Goal: Task Accomplishment & Management: Manage account settings

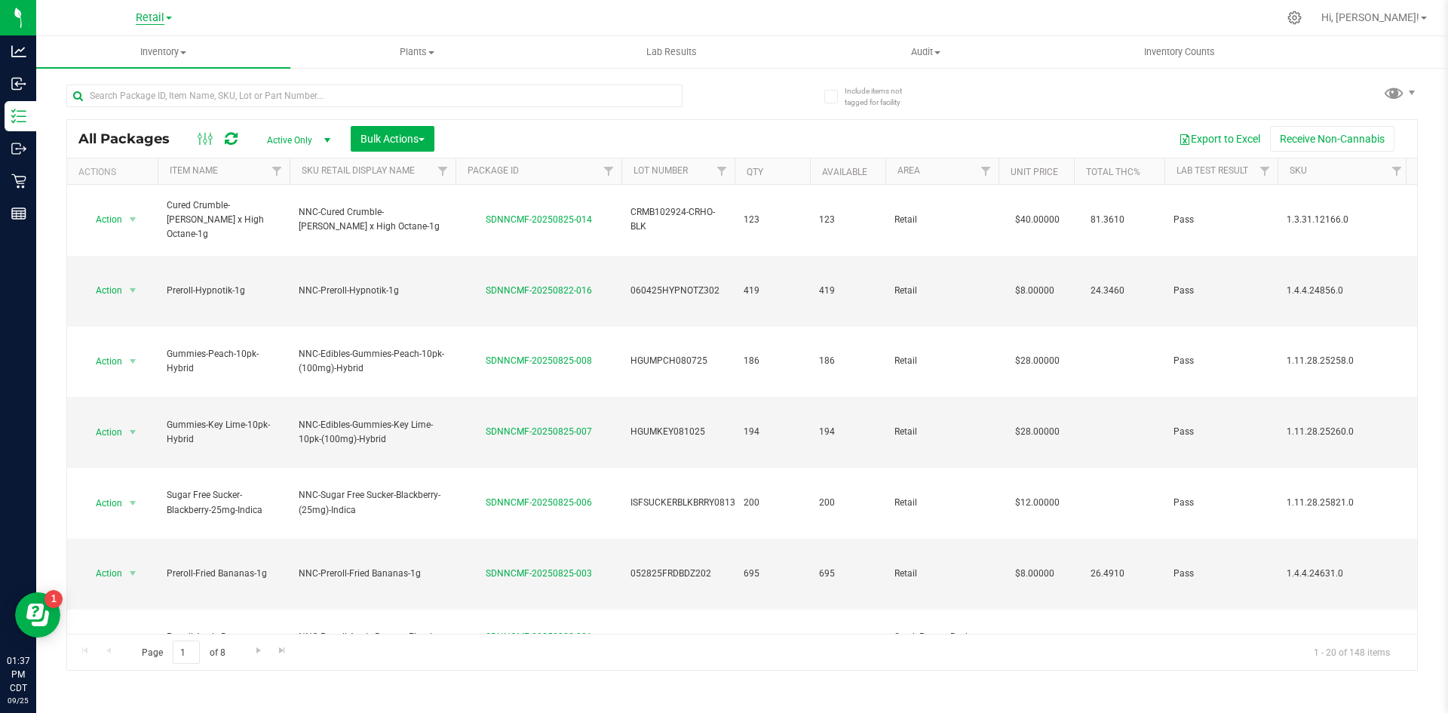
click at [164, 11] on span "Retail" at bounding box center [150, 18] width 29 height 14
click at [142, 73] on link "Manufacturing" at bounding box center [154, 73] width 220 height 20
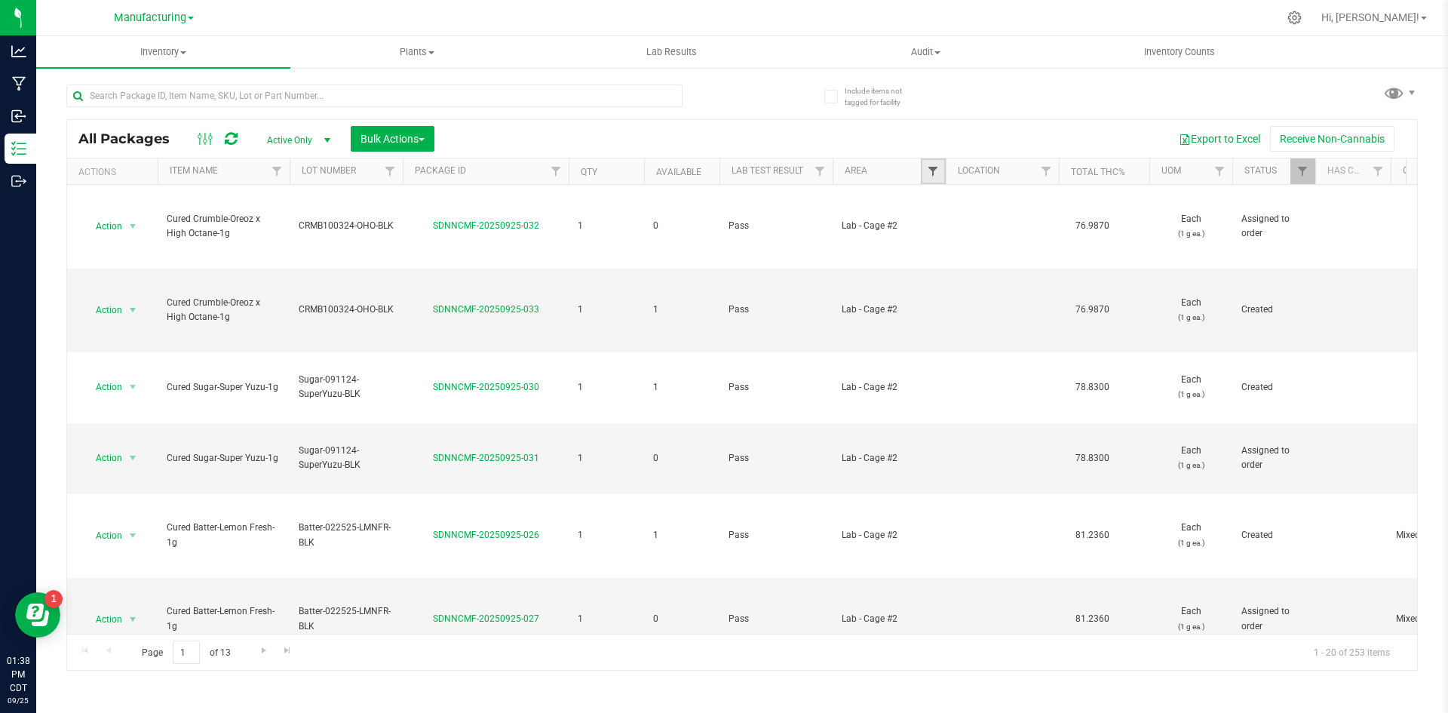
click at [927, 171] on span "Filter" at bounding box center [933, 171] width 12 height 12
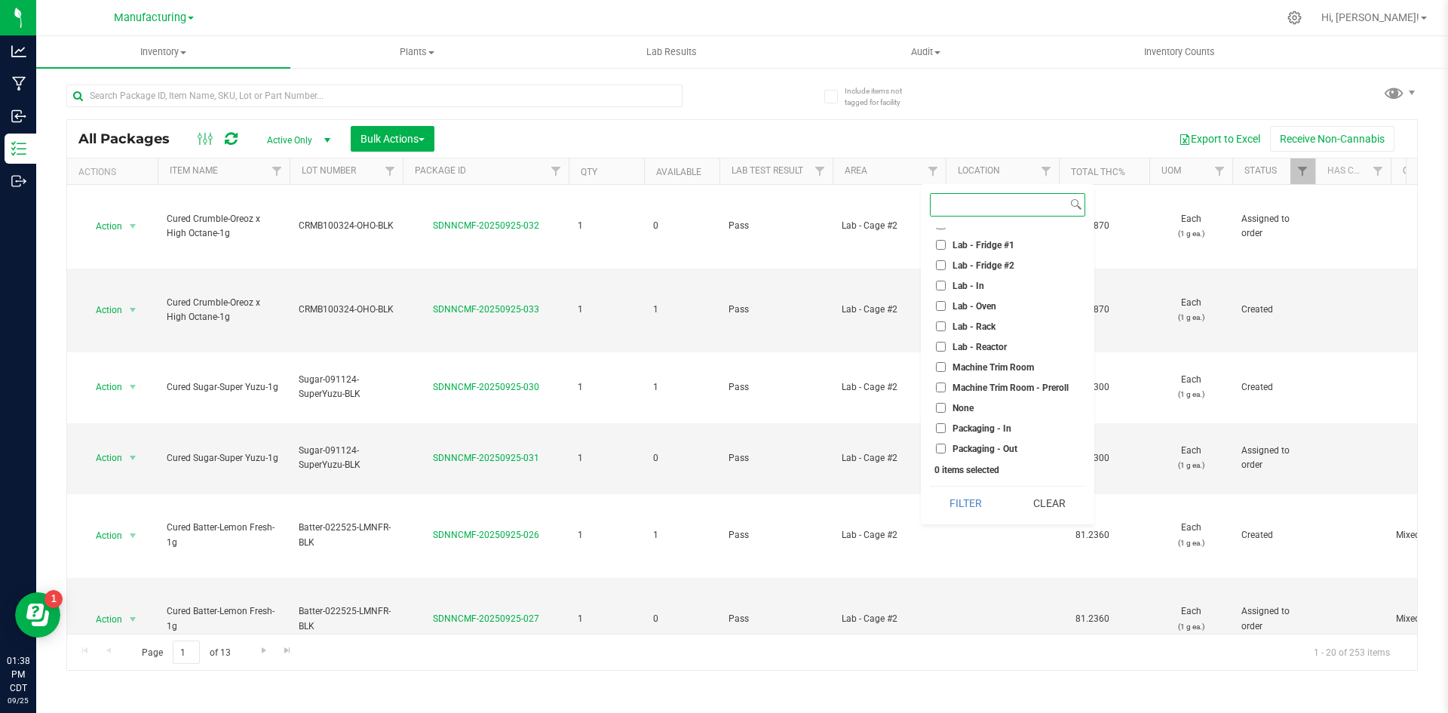
scroll to position [377, 0]
drag, startPoint x: 966, startPoint y: 425, endPoint x: 964, endPoint y: 455, distance: 29.4
click at [966, 427] on span "Stock Room - Cage" at bounding box center [991, 429] width 78 height 9
click at [946, 427] on input "Stock Room - Cage" at bounding box center [941, 429] width 10 height 10
checkbox input "true"
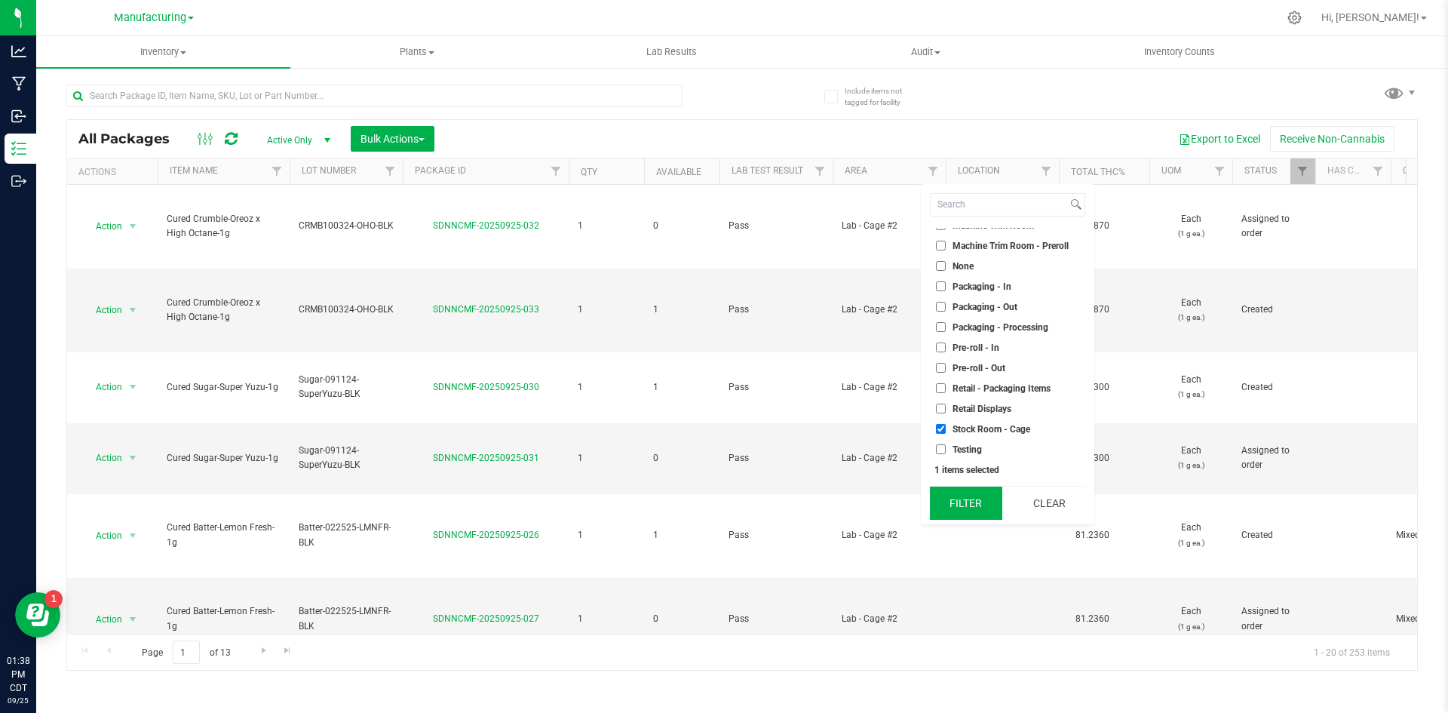
click at [964, 515] on button "Filter" at bounding box center [966, 502] width 72 height 33
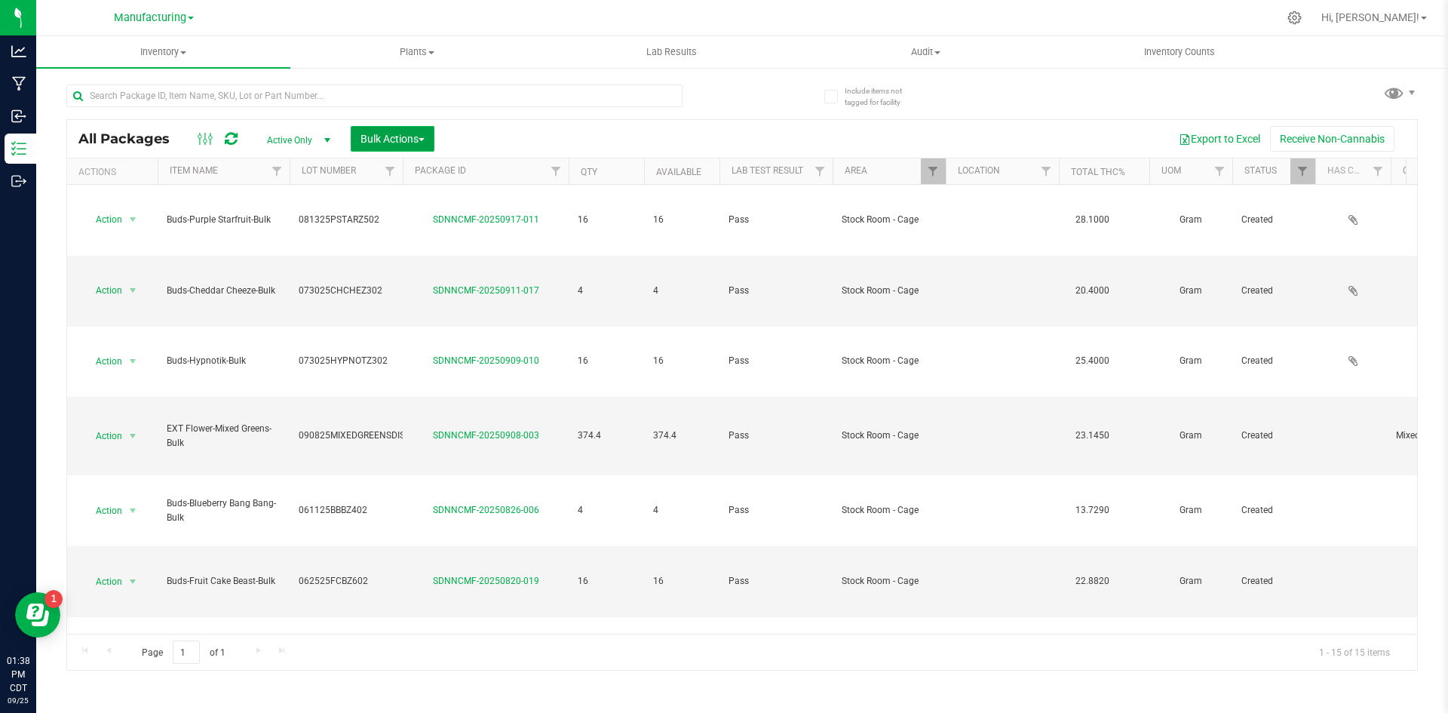
click at [381, 143] on span "Bulk Actions" at bounding box center [392, 139] width 64 height 12
click at [384, 237] on div "Combine packages" at bounding box center [413, 230] width 107 height 24
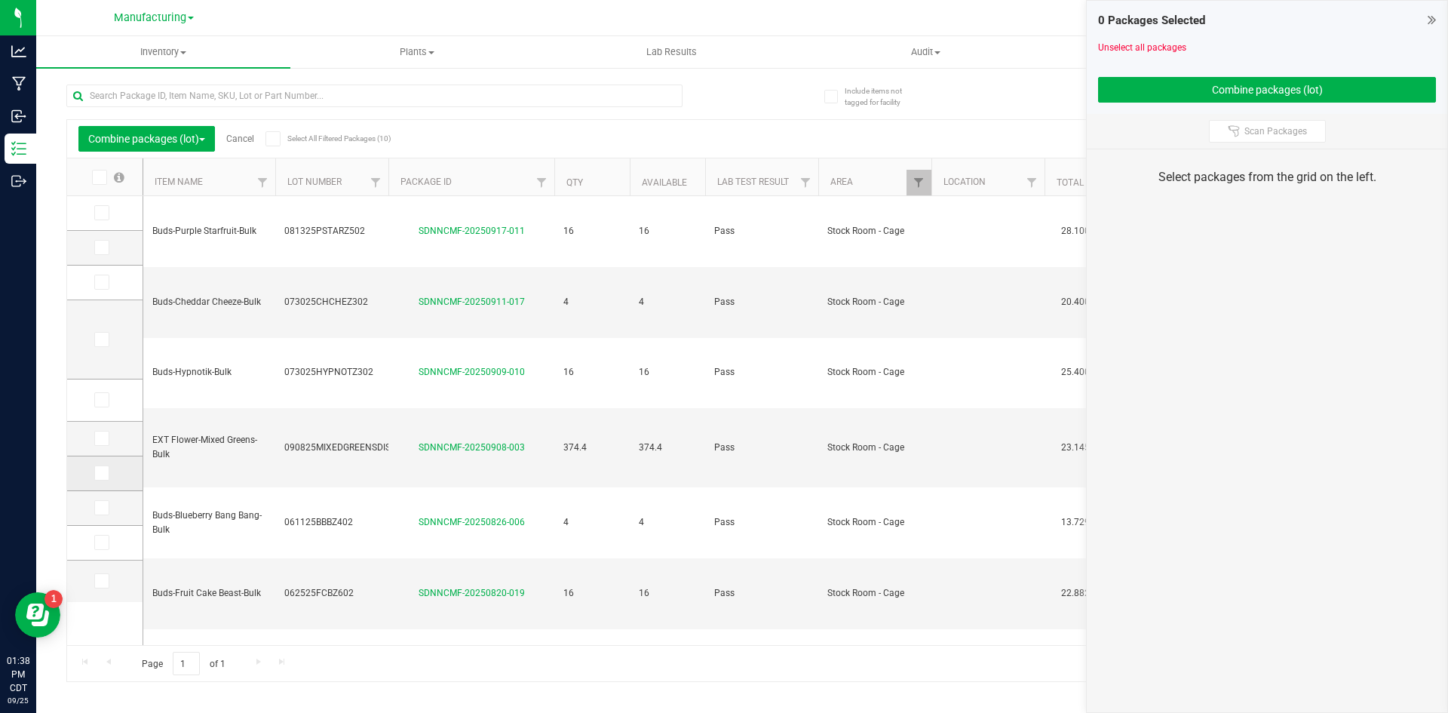
click at [95, 471] on span at bounding box center [101, 472] width 15 height 15
click at [0, 0] on input "checkbox" at bounding box center [0, 0] width 0 height 0
click at [97, 438] on icon at bounding box center [101, 438] width 10 height 0
click at [0, 0] on input "checkbox" at bounding box center [0, 0] width 0 height 0
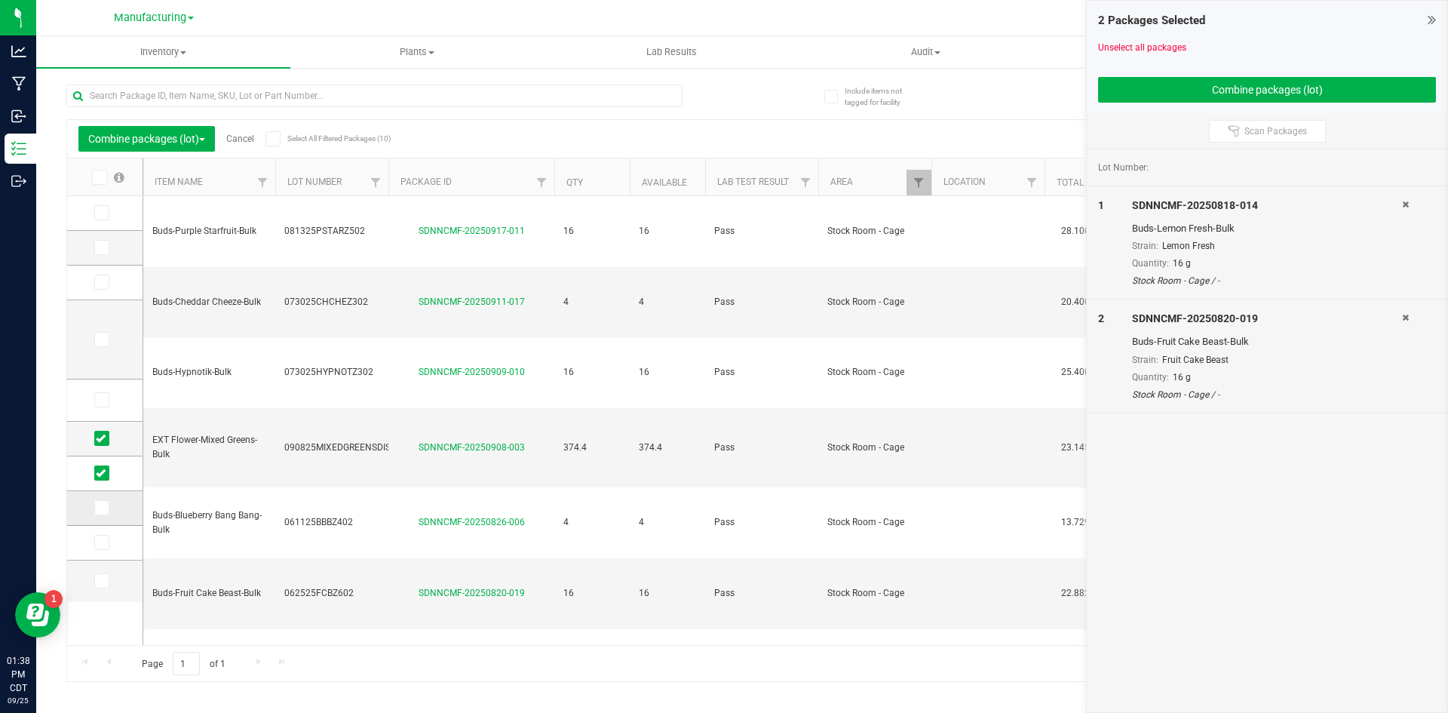
click at [93, 506] on td at bounding box center [104, 508] width 75 height 35
click at [96, 507] on icon at bounding box center [101, 507] width 10 height 0
click at [0, 0] on input "checkbox" at bounding box center [0, 0] width 0 height 0
click at [94, 578] on span at bounding box center [101, 580] width 15 height 15
click at [0, 0] on input "checkbox" at bounding box center [0, 0] width 0 height 0
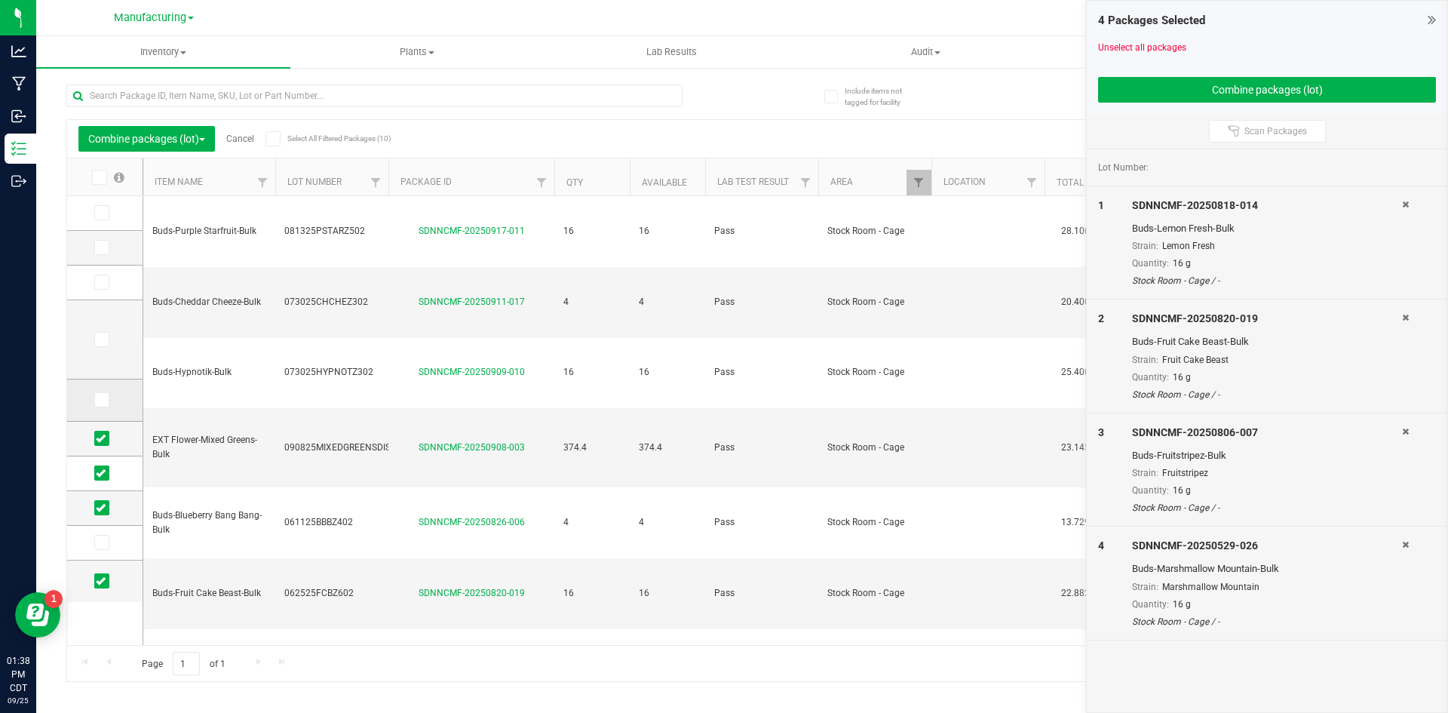
click at [101, 406] on span at bounding box center [101, 399] width 15 height 15
click at [0, 0] on input "checkbox" at bounding box center [0, 0] width 0 height 0
click at [98, 542] on icon at bounding box center [101, 542] width 10 height 0
click at [0, 0] on input "checkbox" at bounding box center [0, 0] width 0 height 0
click at [110, 242] on label at bounding box center [105, 247] width 22 height 15
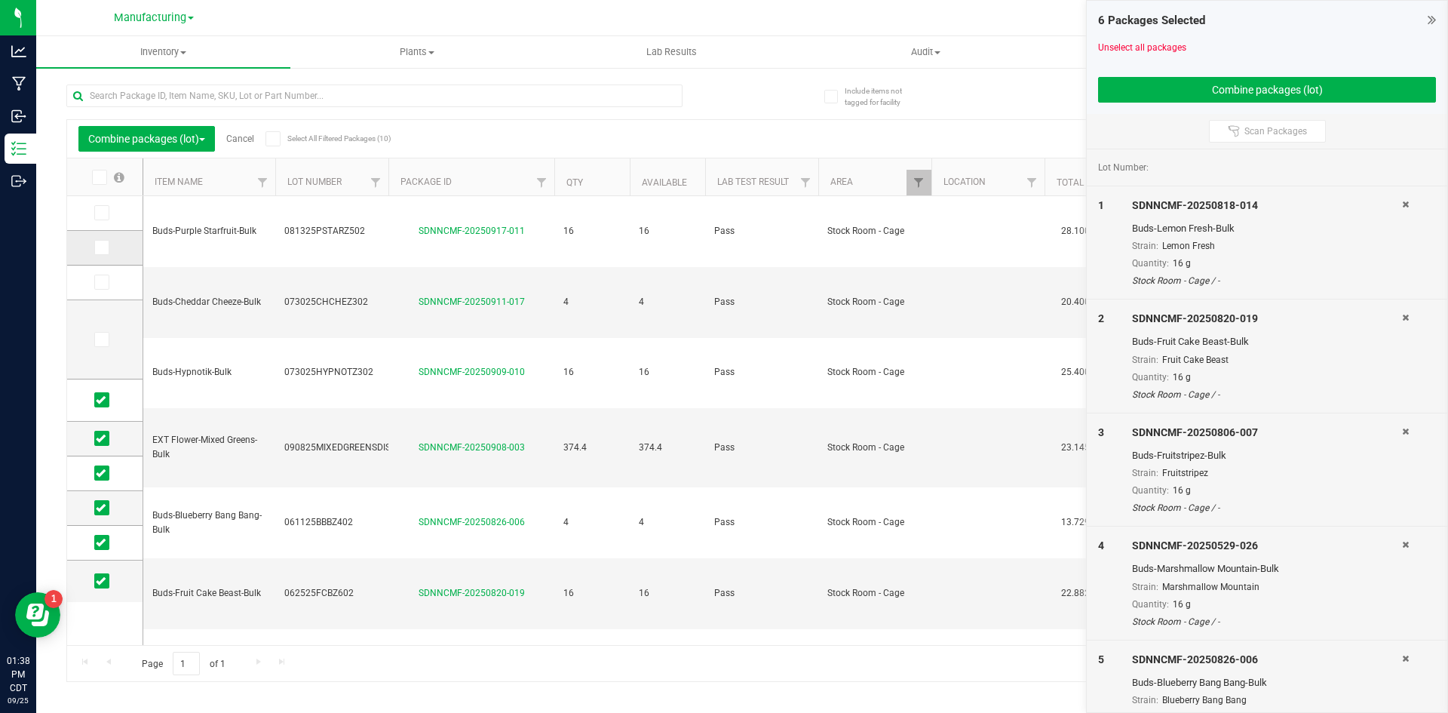
click at [0, 0] on input "checkbox" at bounding box center [0, 0] width 0 height 0
click at [97, 213] on icon at bounding box center [101, 213] width 10 height 0
click at [0, 0] on input "checkbox" at bounding box center [0, 0] width 0 height 0
click at [97, 282] on icon at bounding box center [101, 282] width 10 height 0
click at [0, 0] on input "checkbox" at bounding box center [0, 0] width 0 height 0
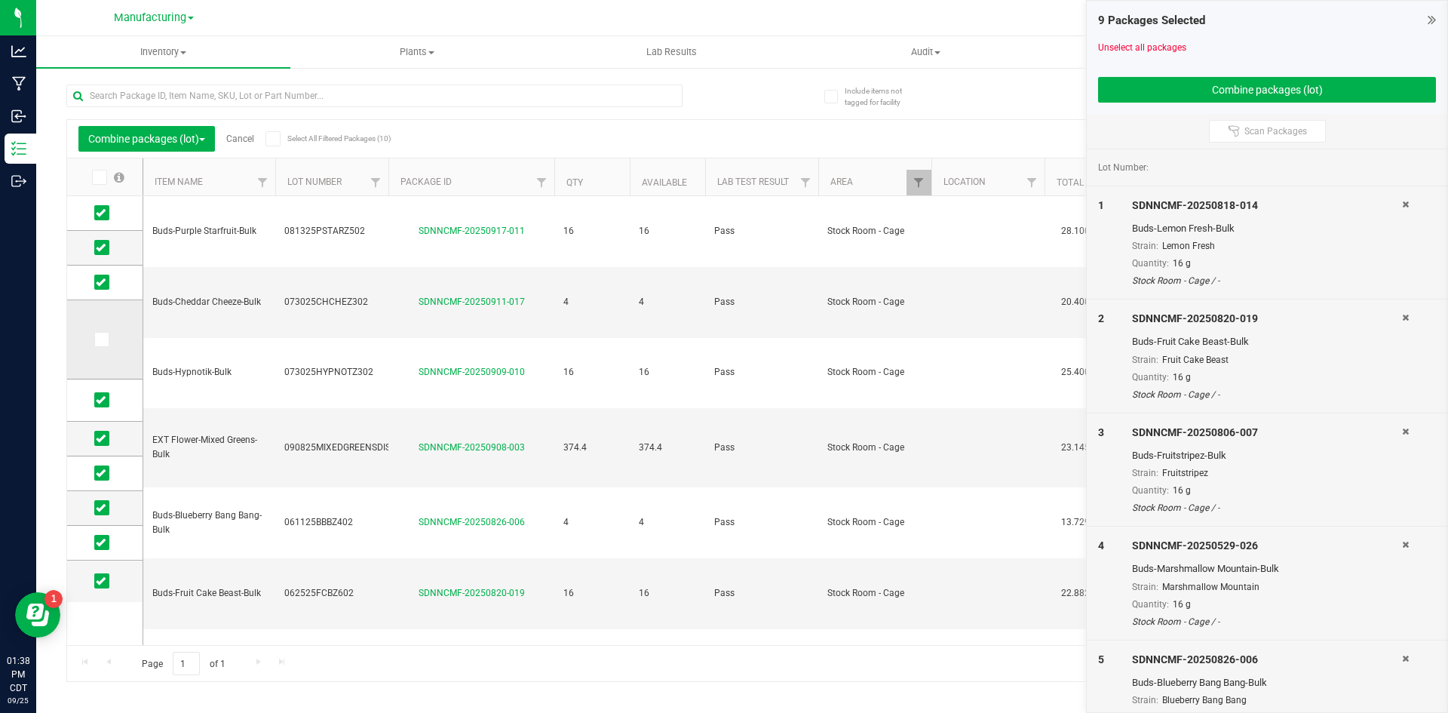
click at [98, 339] on icon at bounding box center [101, 339] width 10 height 0
click at [0, 0] on input "checkbox" at bounding box center [0, 0] width 0 height 0
click at [1149, 89] on button "Combine packages (lot)" at bounding box center [1267, 90] width 338 height 26
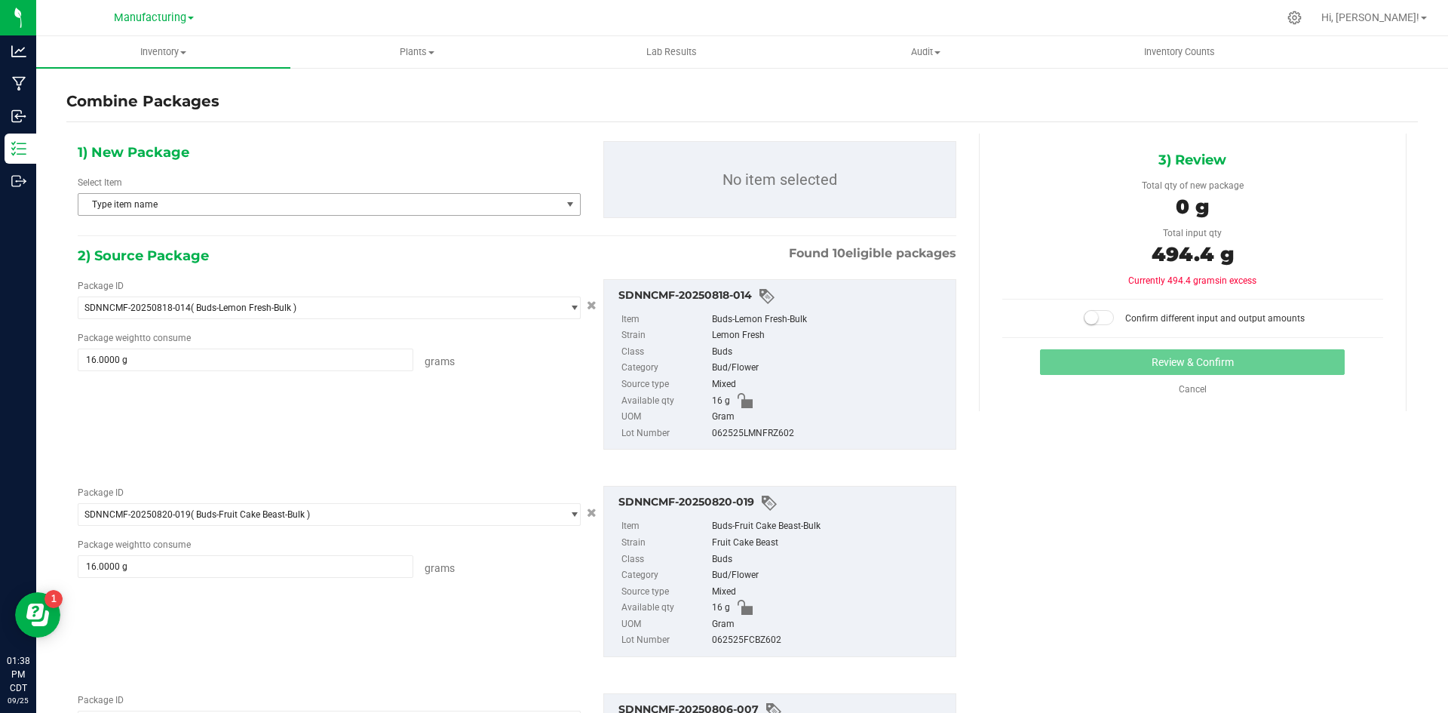
click at [246, 200] on span "Type item name" at bounding box center [319, 204] width 483 height 21
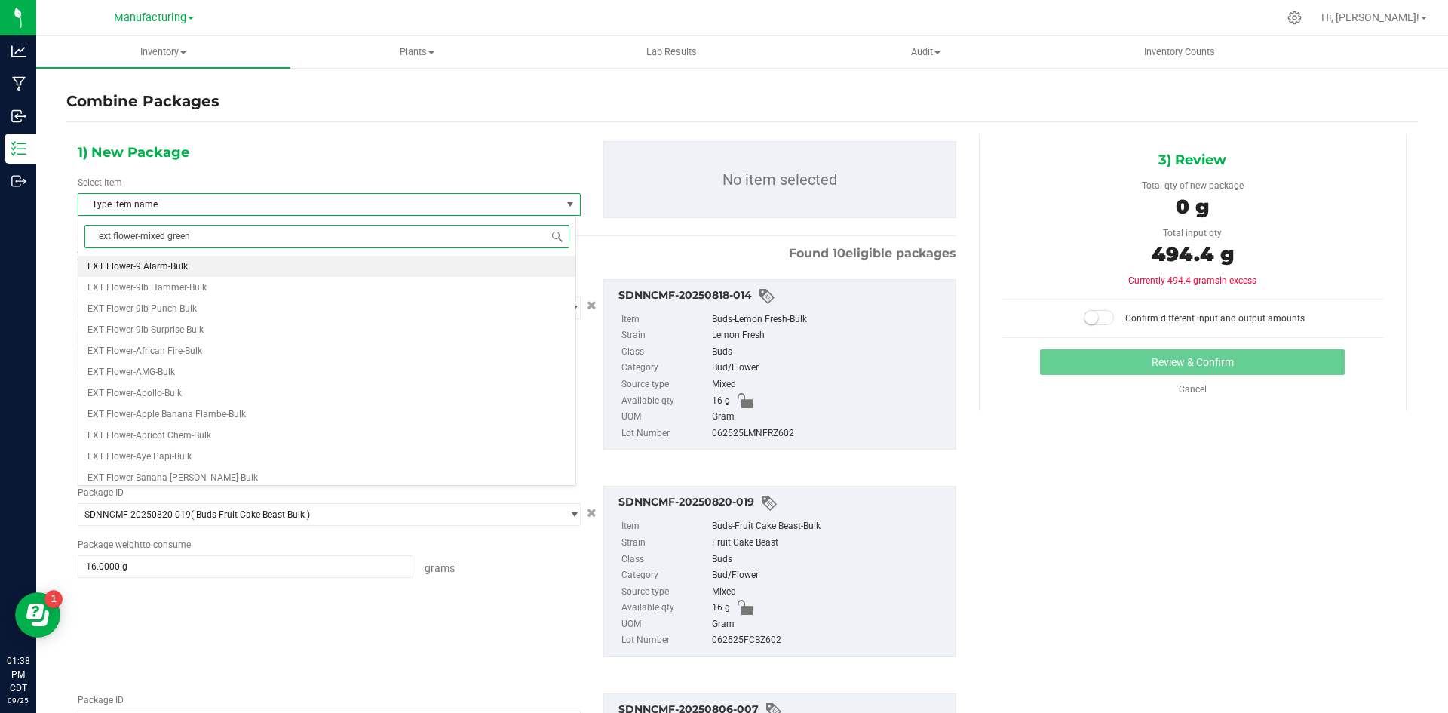
type input "ext flower-mixed greens"
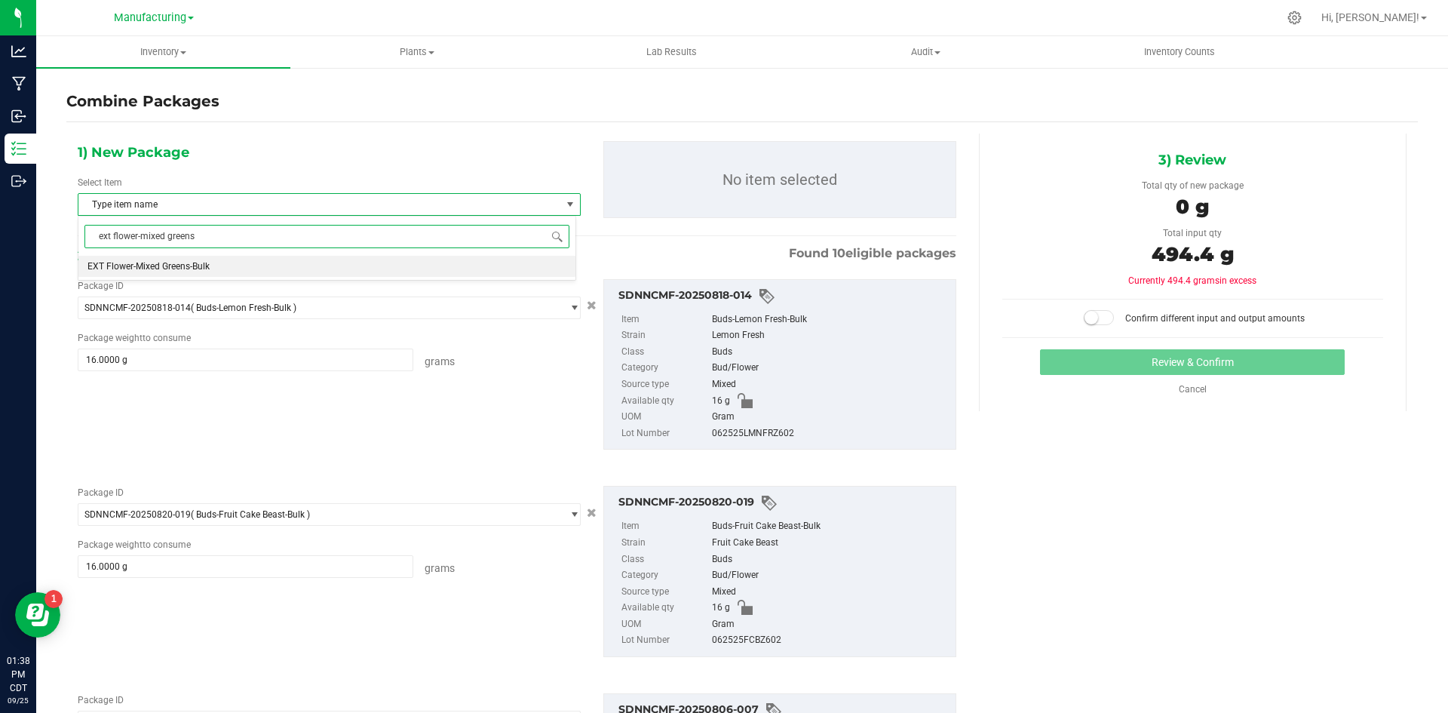
click at [227, 268] on li "EXT Flower-Mixed Greens-Bulk" at bounding box center [326, 266] width 497 height 21
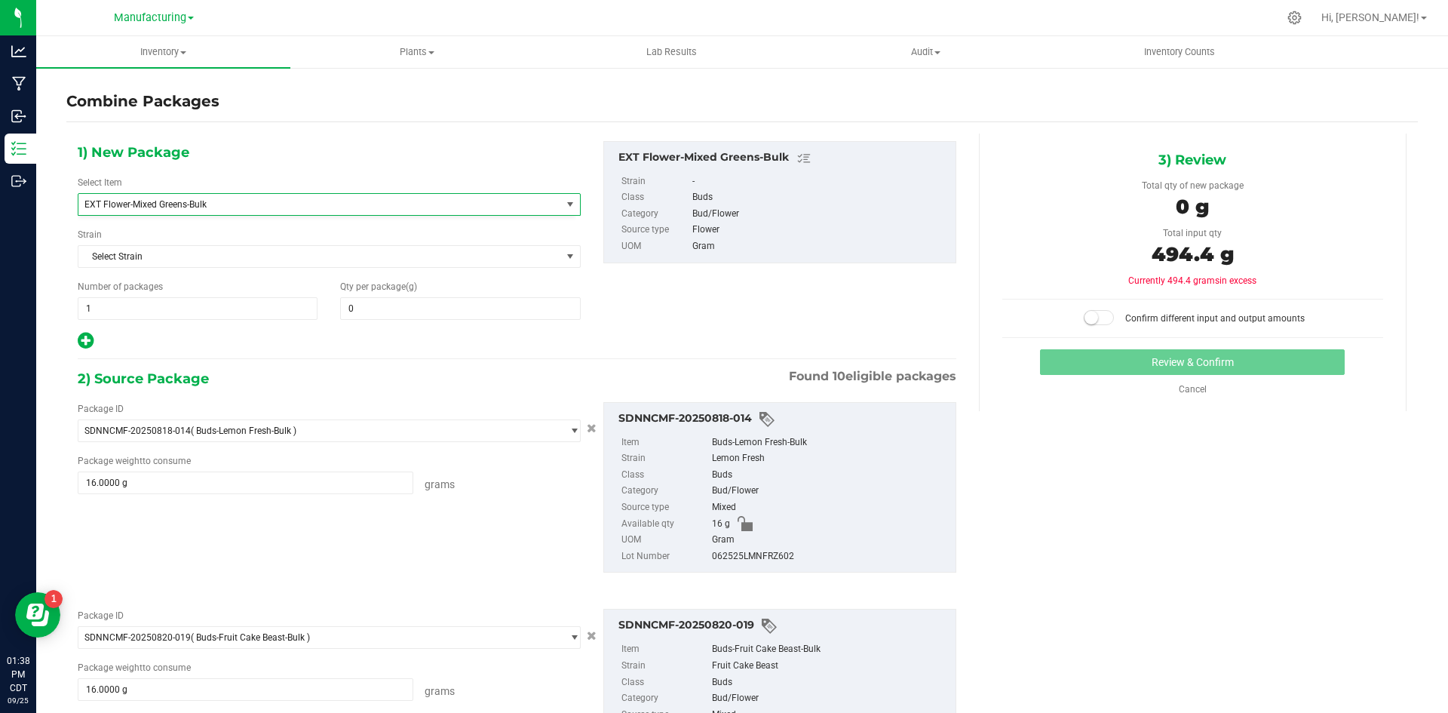
scroll to position [29114, 0]
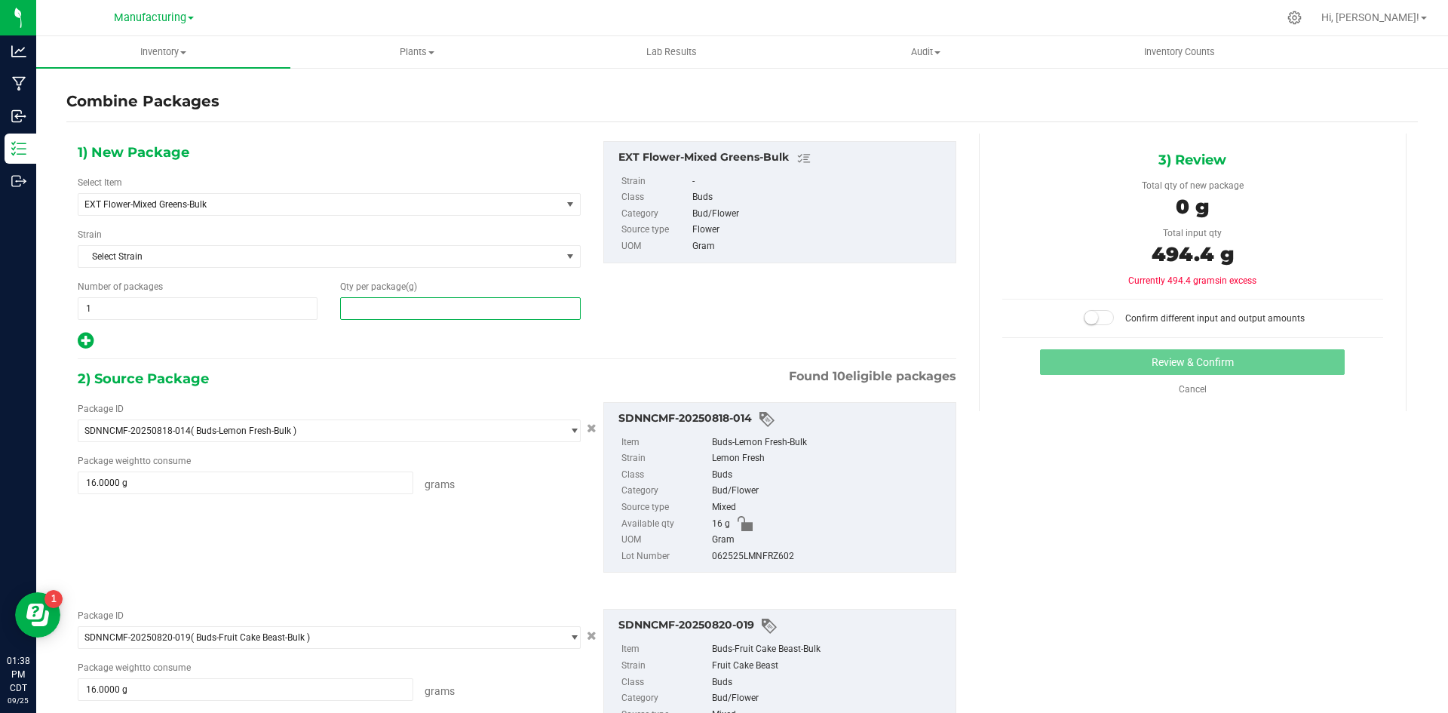
click at [382, 311] on span at bounding box center [460, 308] width 240 height 23
type input "494.4"
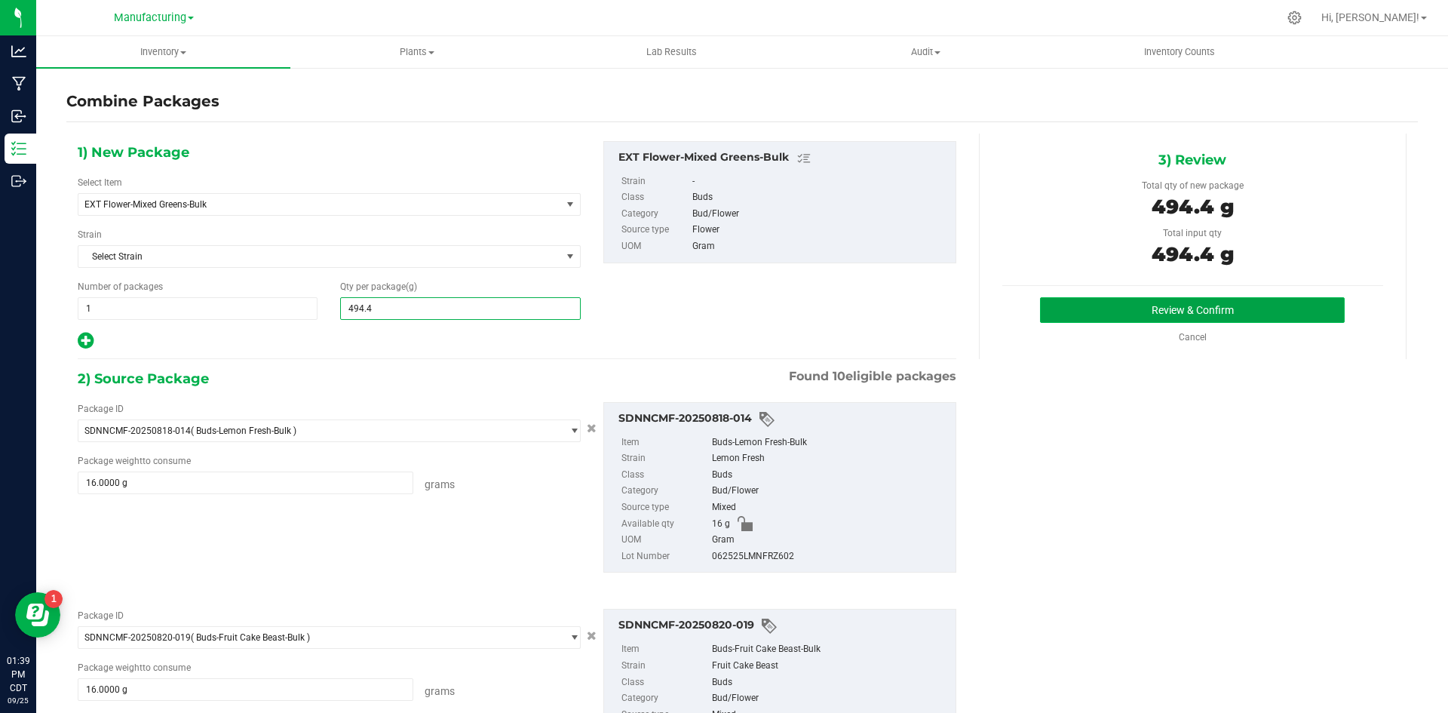
type input "494"
click at [1062, 311] on button "Review & Confirm" at bounding box center [1192, 310] width 305 height 26
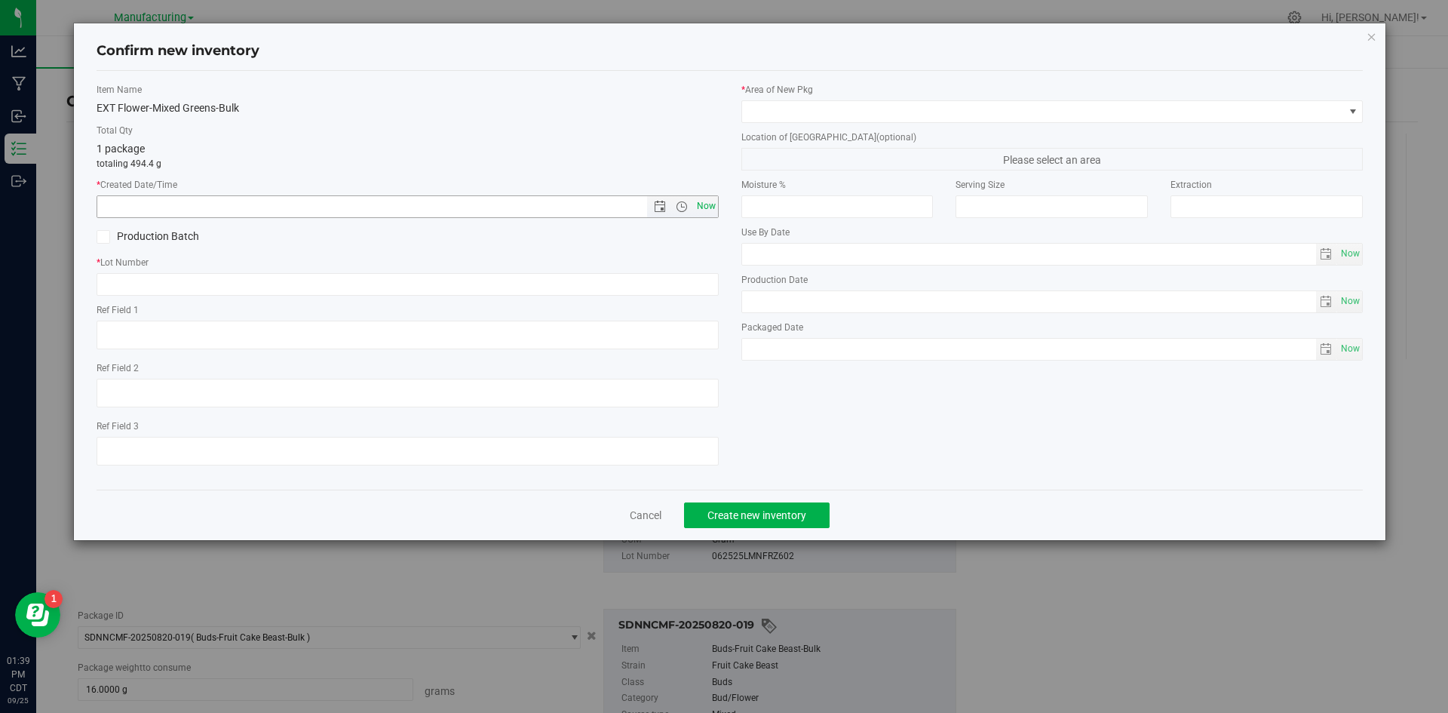
click at [702, 201] on span "Now" at bounding box center [706, 206] width 26 height 22
type input "[DATE] 1:39 PM"
click at [426, 287] on input "text" at bounding box center [408, 284] width 622 height 23
type input "092525MIXEDGREENSDISP"
click at [108, 234] on span at bounding box center [104, 237] width 14 height 14
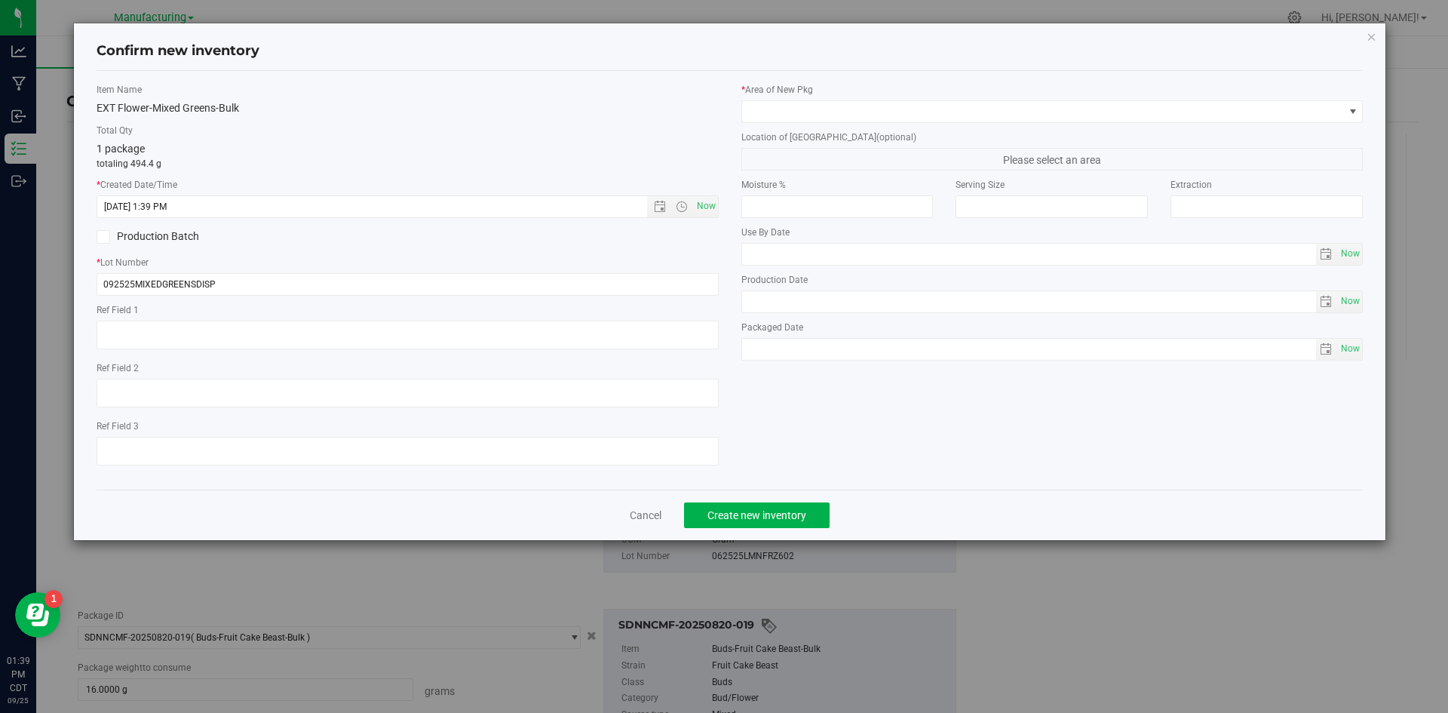
click at [0, 0] on input "Production Batch" at bounding box center [0, 0] width 0 height 0
click at [811, 108] on span at bounding box center [1043, 111] width 602 height 21
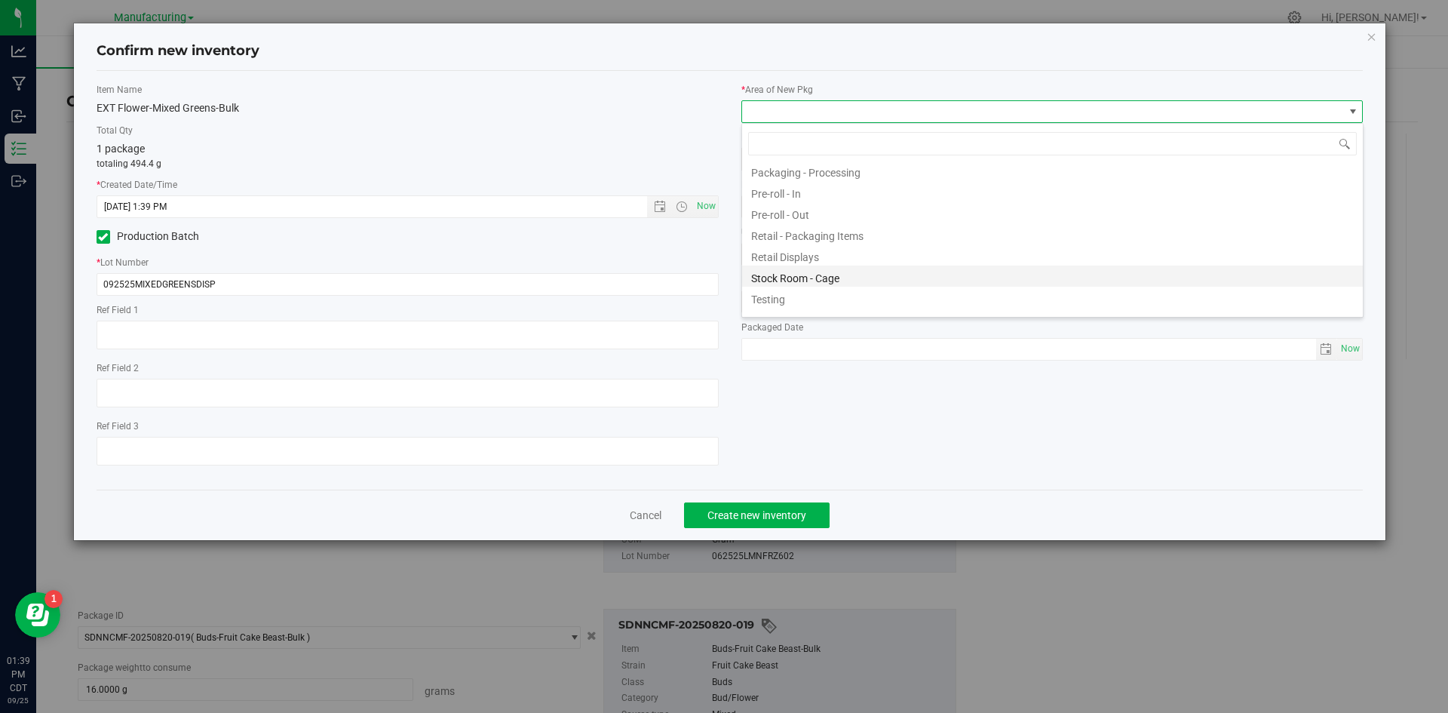
scroll to position [461, 0]
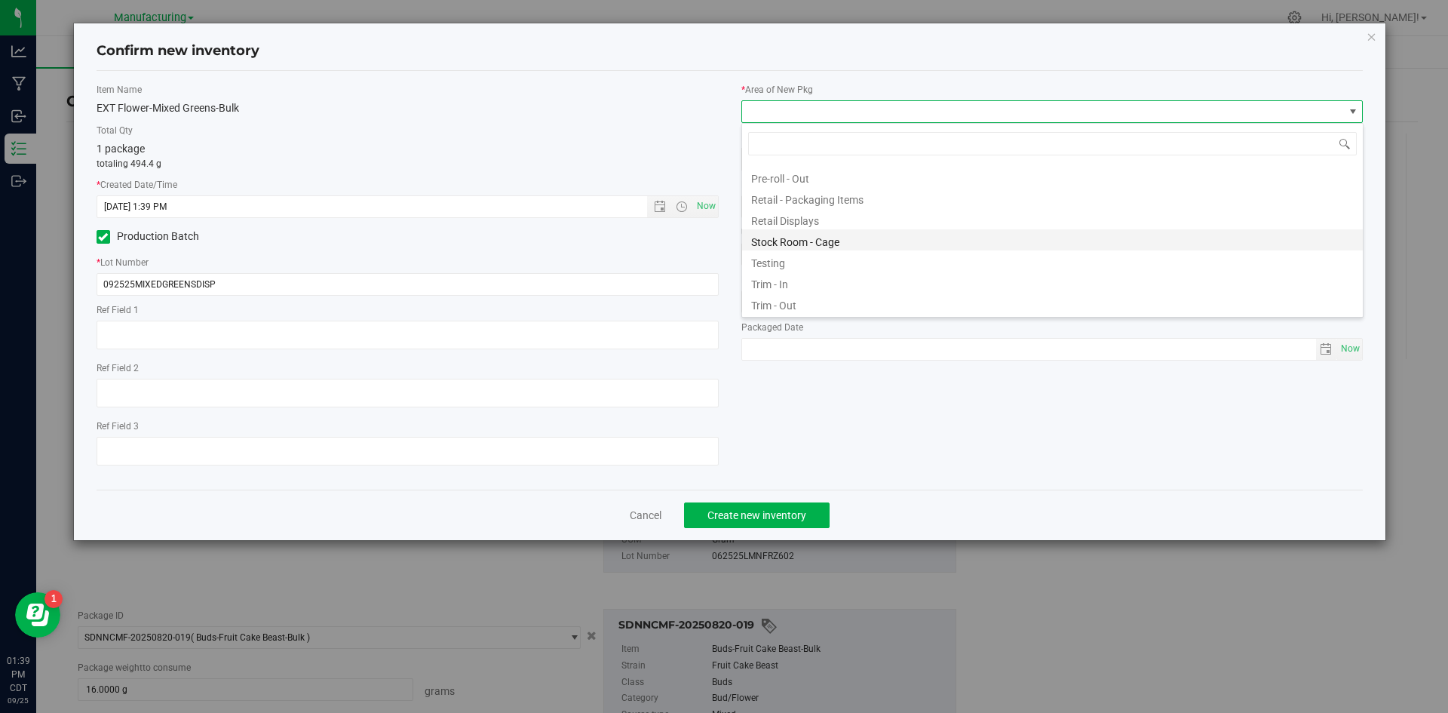
click at [812, 248] on li "Stock Room - Cage" at bounding box center [1052, 239] width 621 height 21
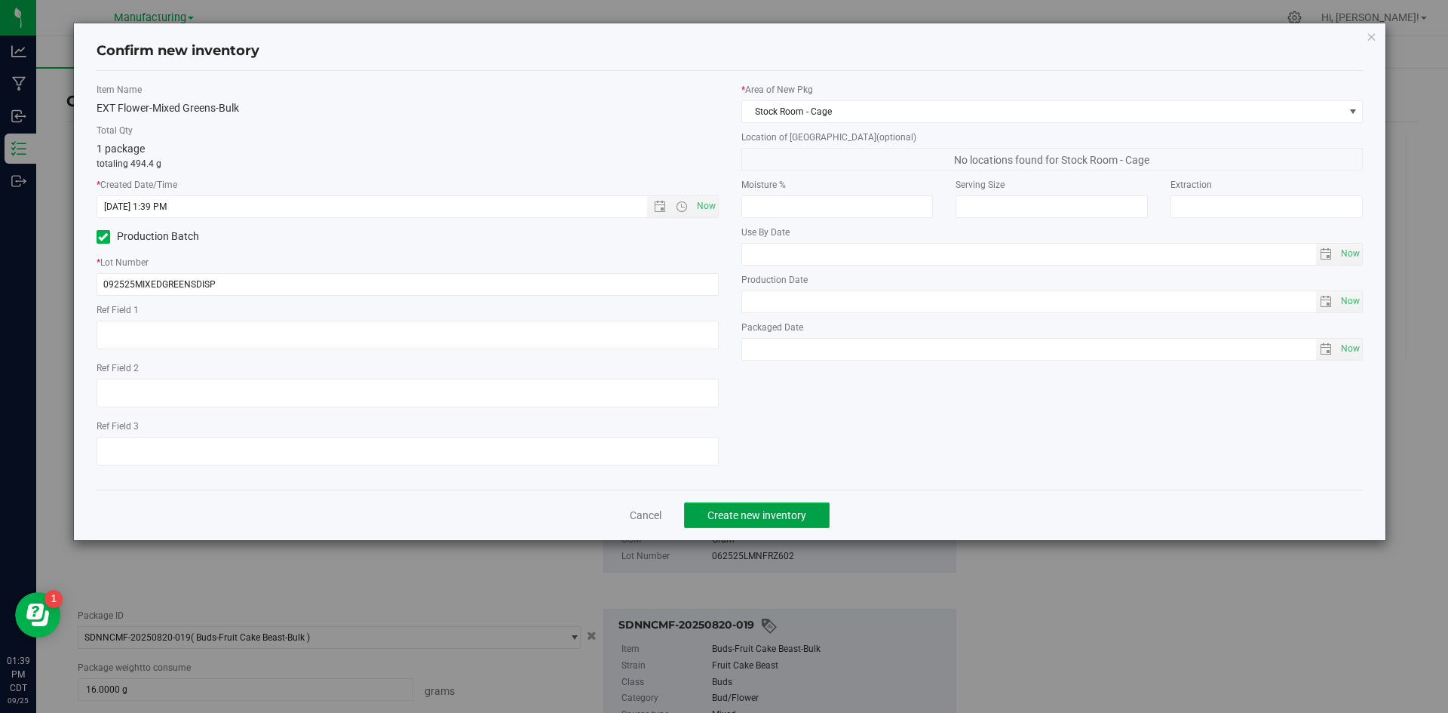
click at [792, 520] on span "Create new inventory" at bounding box center [756, 515] width 99 height 12
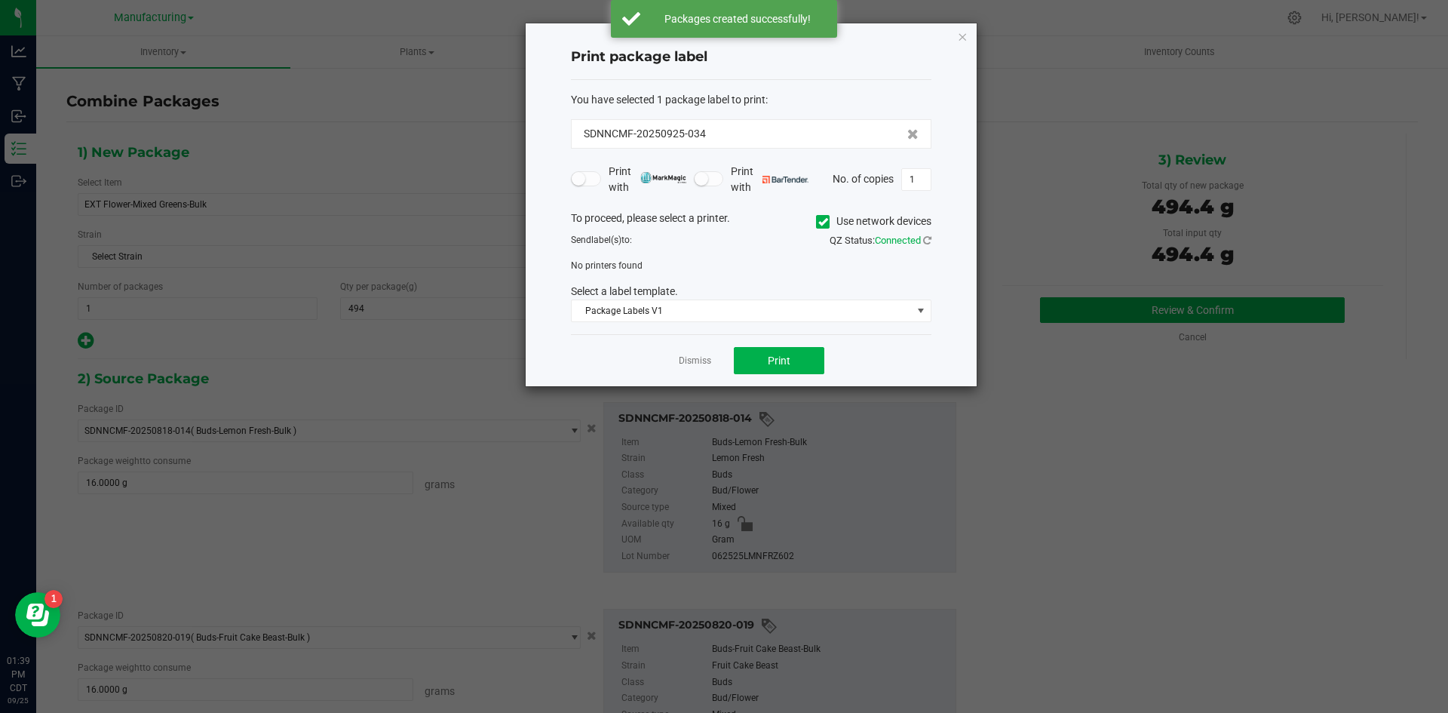
click at [820, 222] on icon at bounding box center [823, 222] width 10 height 0
click at [0, 0] on input "Use network devices" at bounding box center [0, 0] width 0 height 0
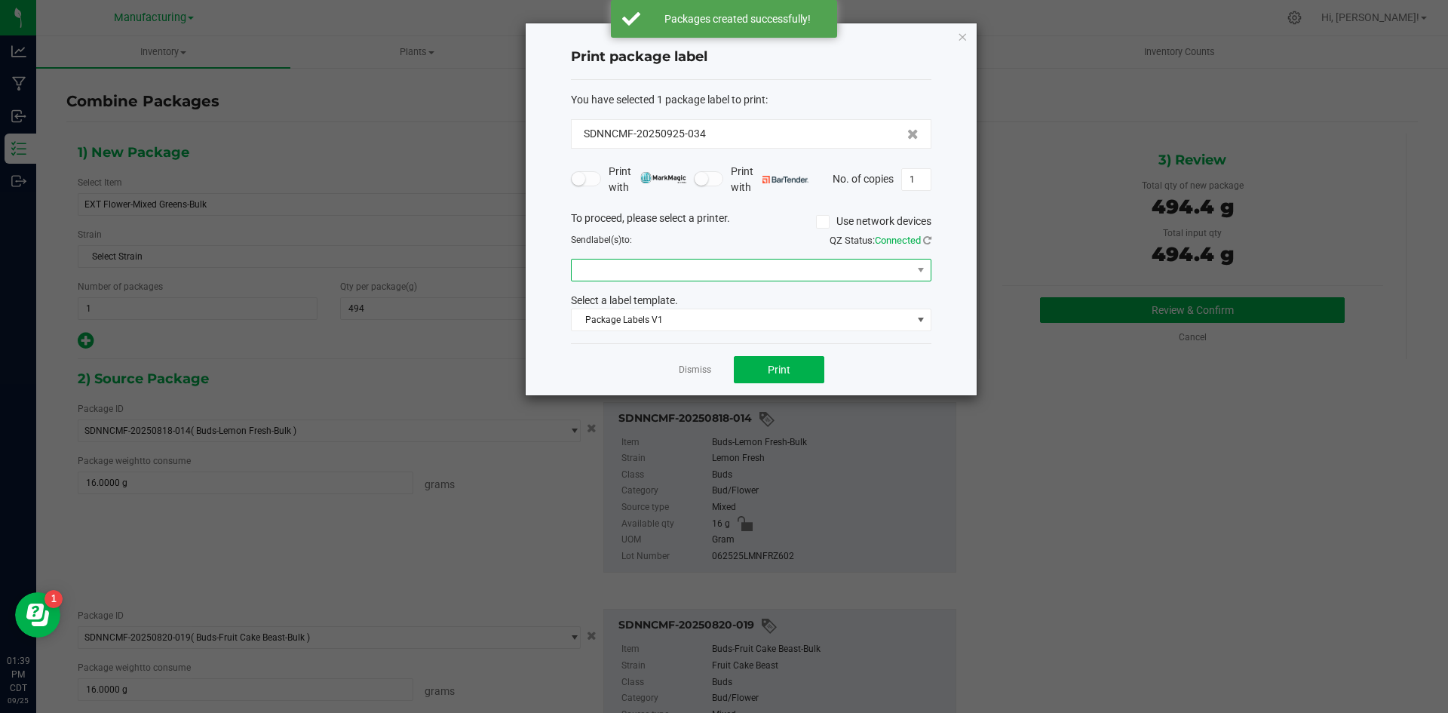
click at [726, 268] on span at bounding box center [742, 269] width 340 height 21
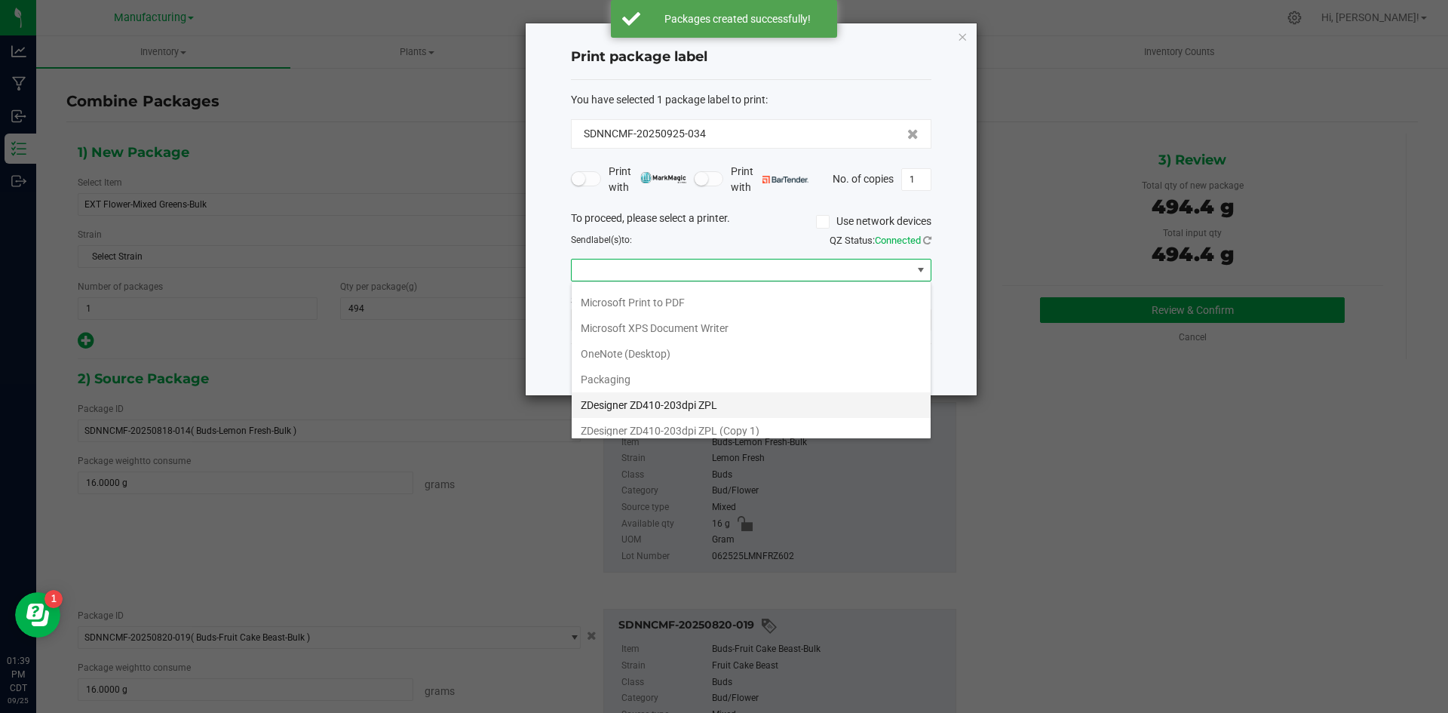
scroll to position [157, 0]
click at [662, 405] on ZPL "ZDesigner ZD410-203dpi ZPL" at bounding box center [751, 398] width 359 height 26
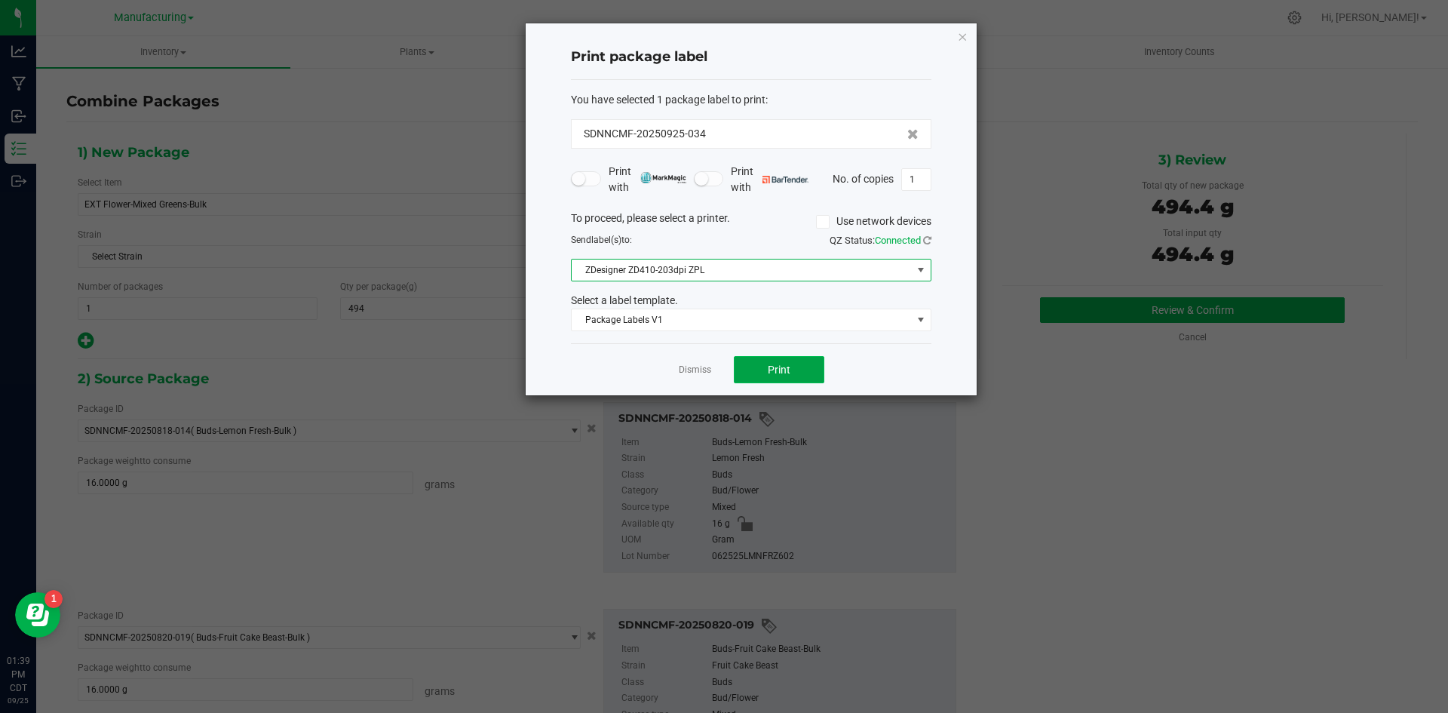
click at [786, 379] on button "Print" at bounding box center [779, 369] width 90 height 27
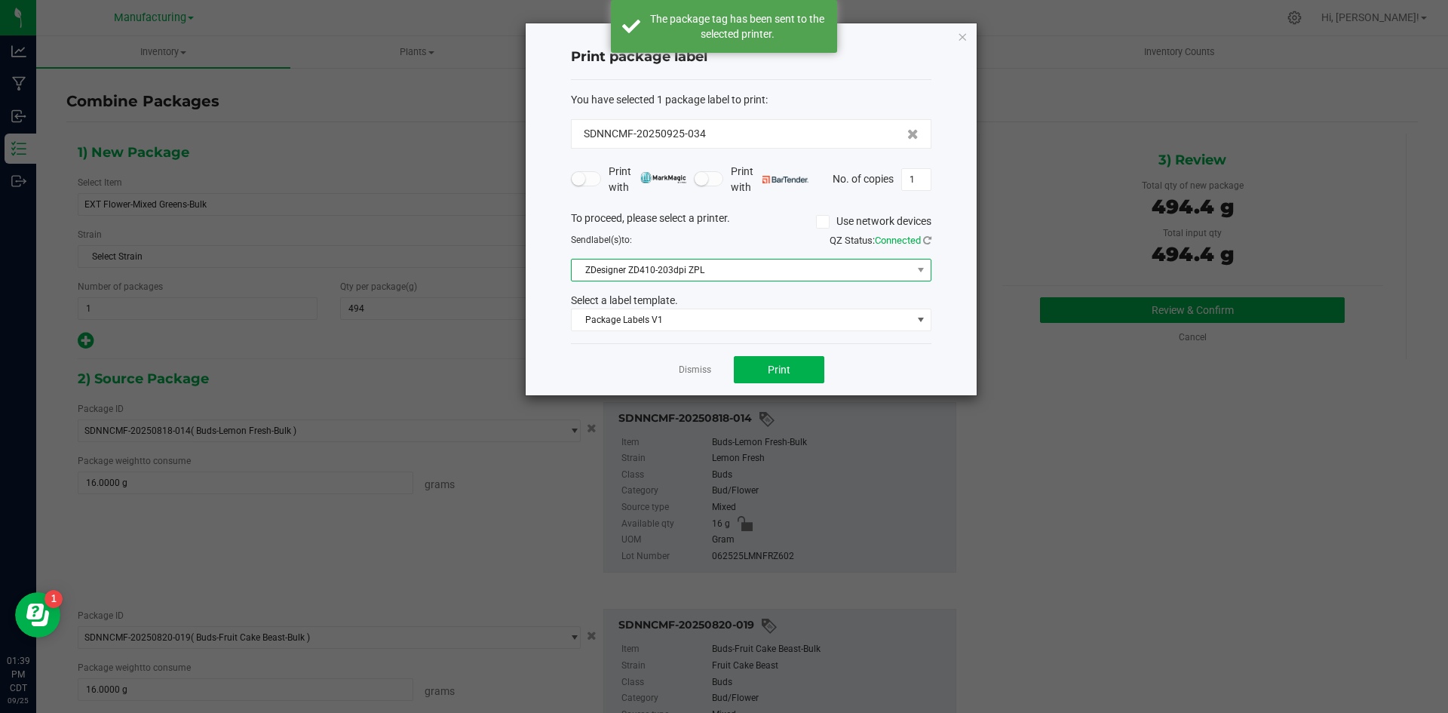
click at [725, 272] on span "ZDesigner ZD410-203dpi ZPL" at bounding box center [742, 269] width 340 height 21
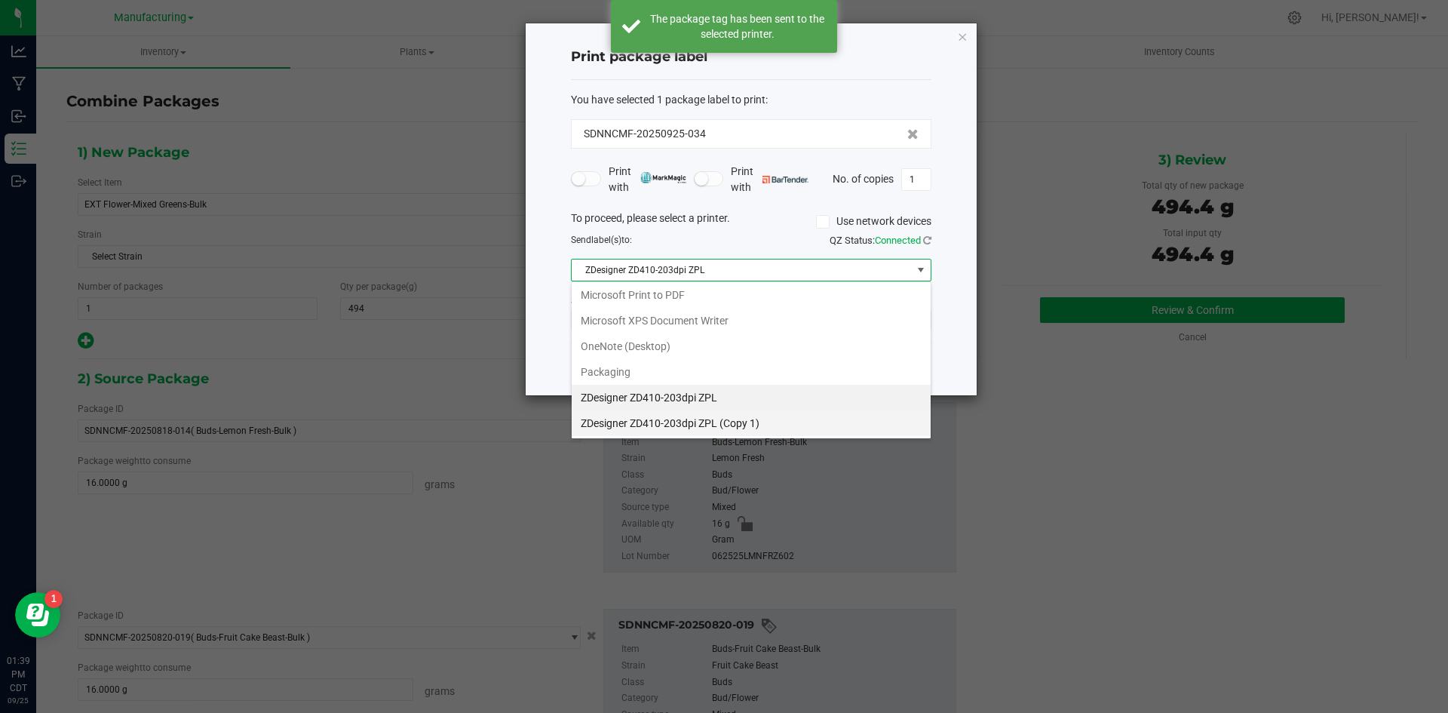
click at [698, 415] on 1\) "ZDesigner ZD410-203dpi ZPL (Copy 1)" at bounding box center [751, 423] width 359 height 26
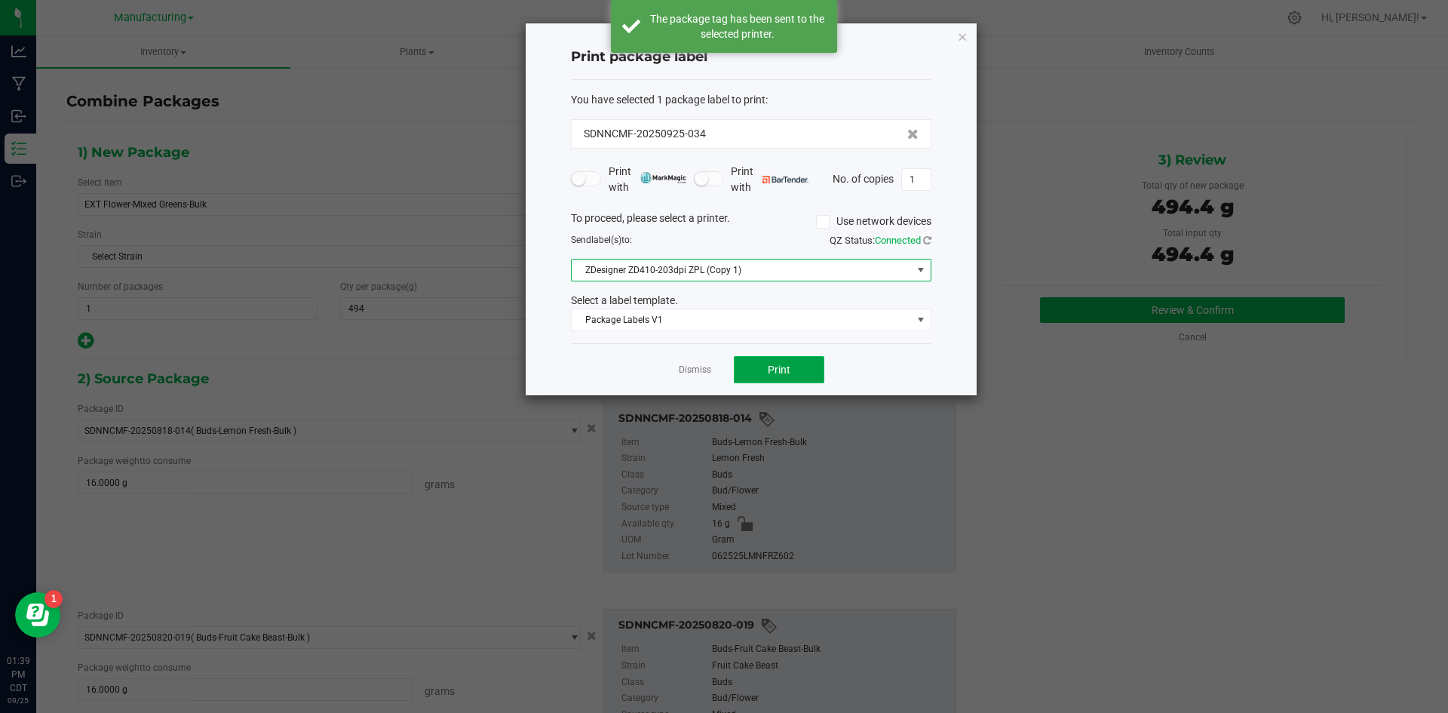
click at [784, 379] on button "Print" at bounding box center [779, 369] width 90 height 27
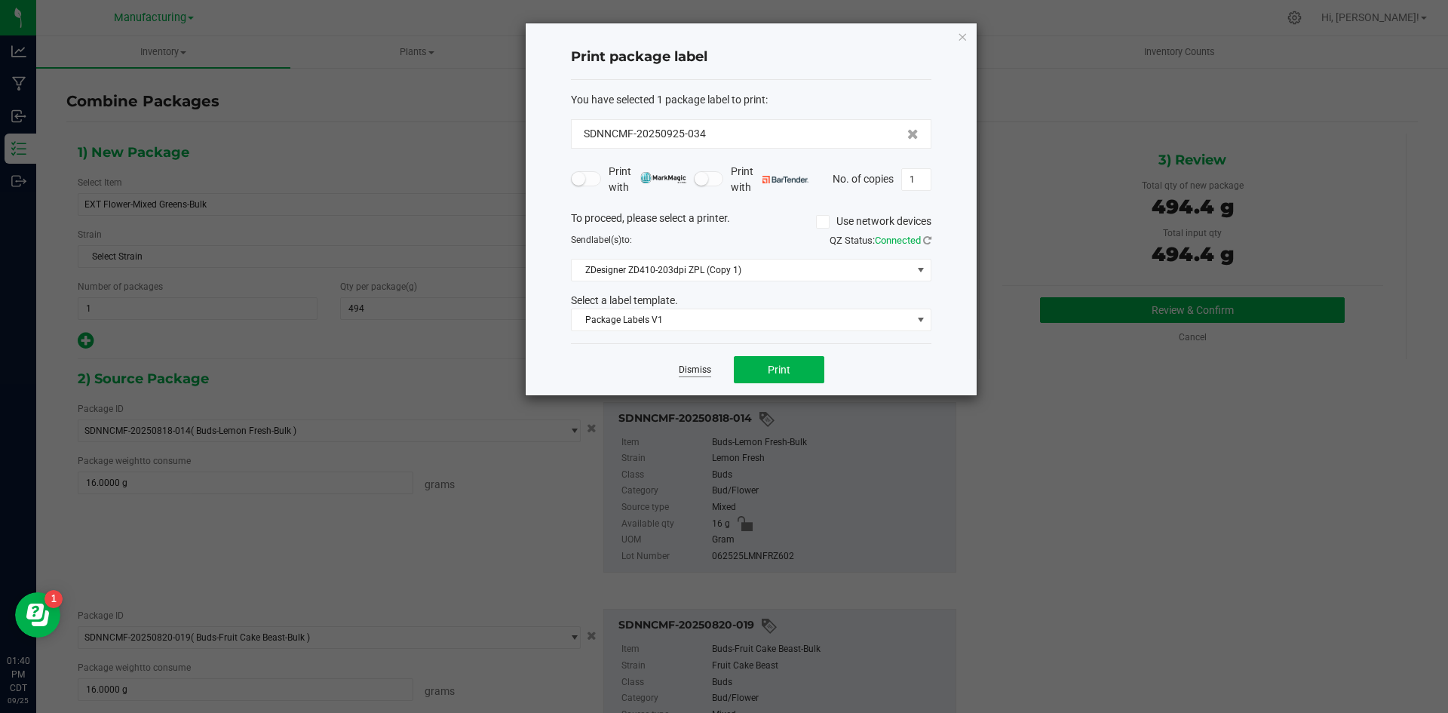
click at [701, 368] on link "Dismiss" at bounding box center [695, 369] width 32 height 13
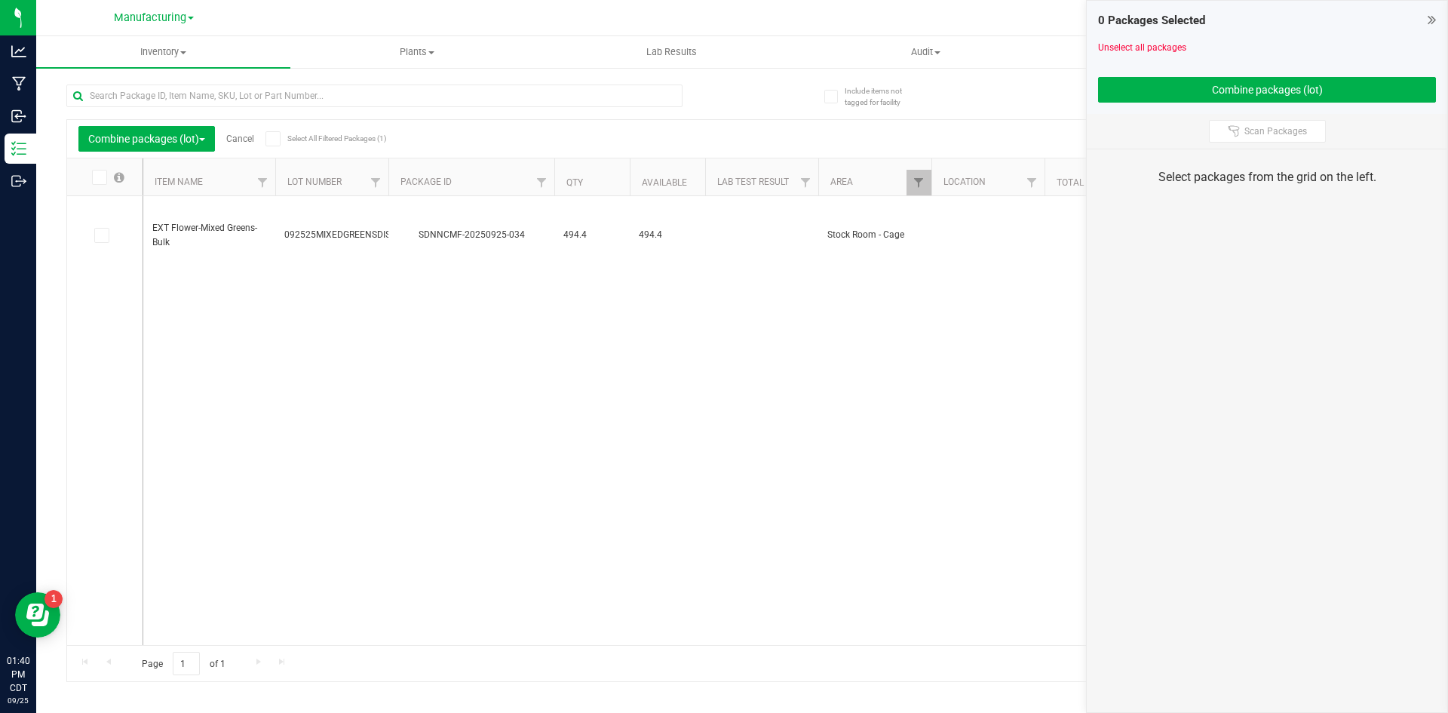
click at [236, 139] on link "Cancel" at bounding box center [240, 138] width 28 height 11
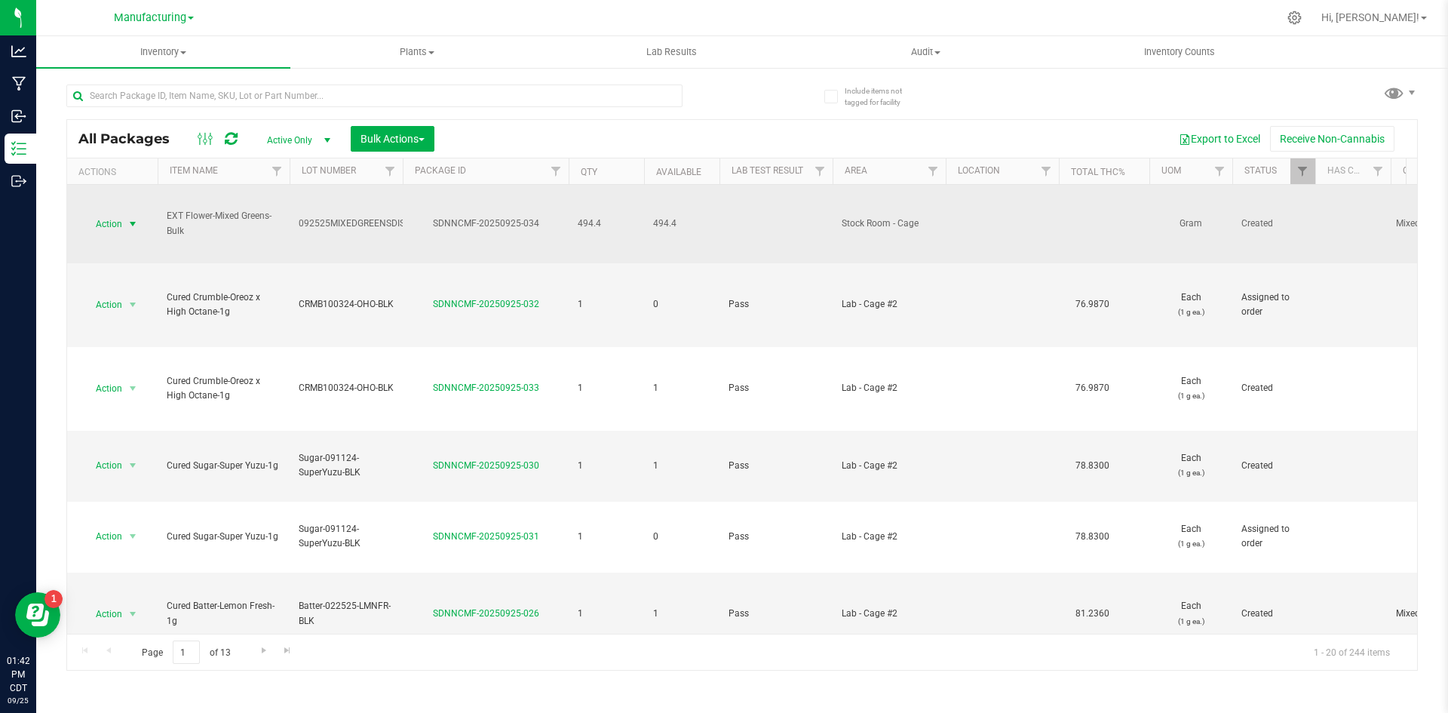
click at [110, 225] on span "Action" at bounding box center [102, 223] width 41 height 21
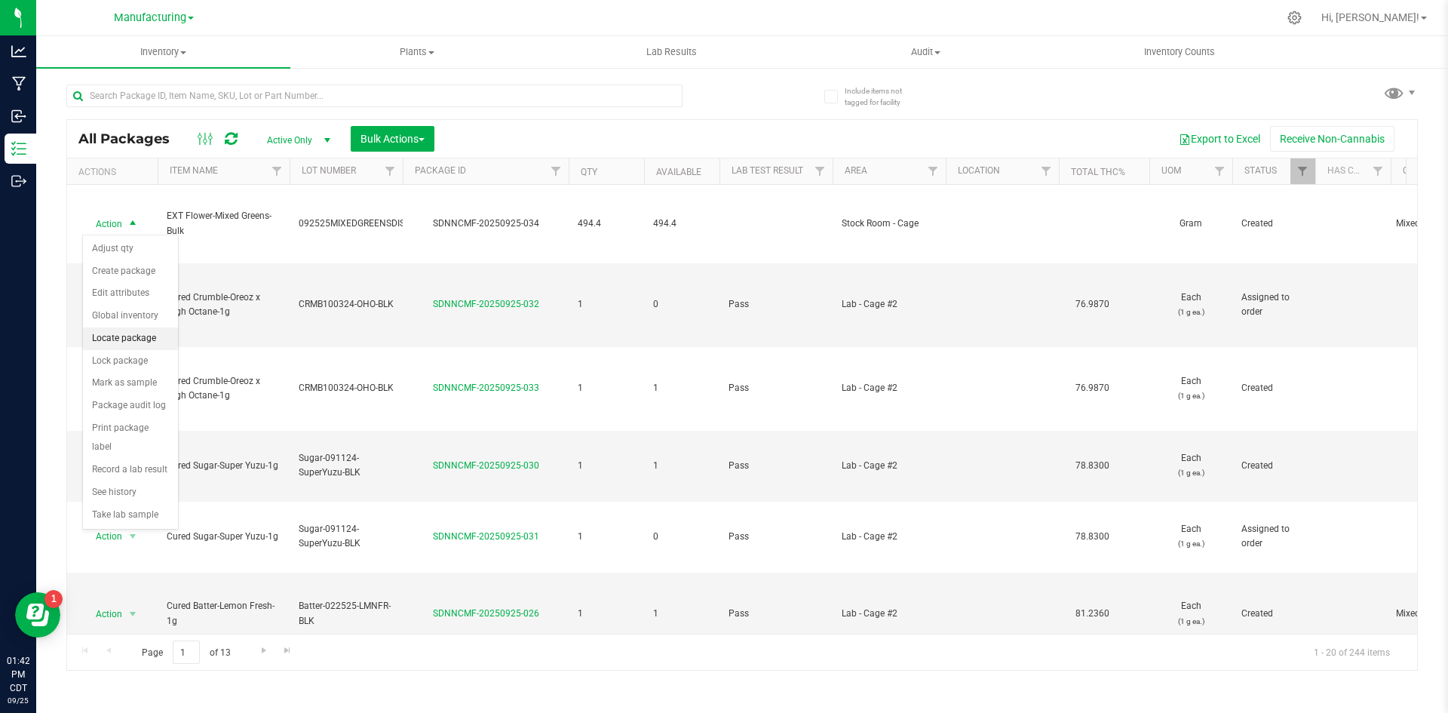
click at [131, 339] on li "Locate package" at bounding box center [130, 338] width 95 height 23
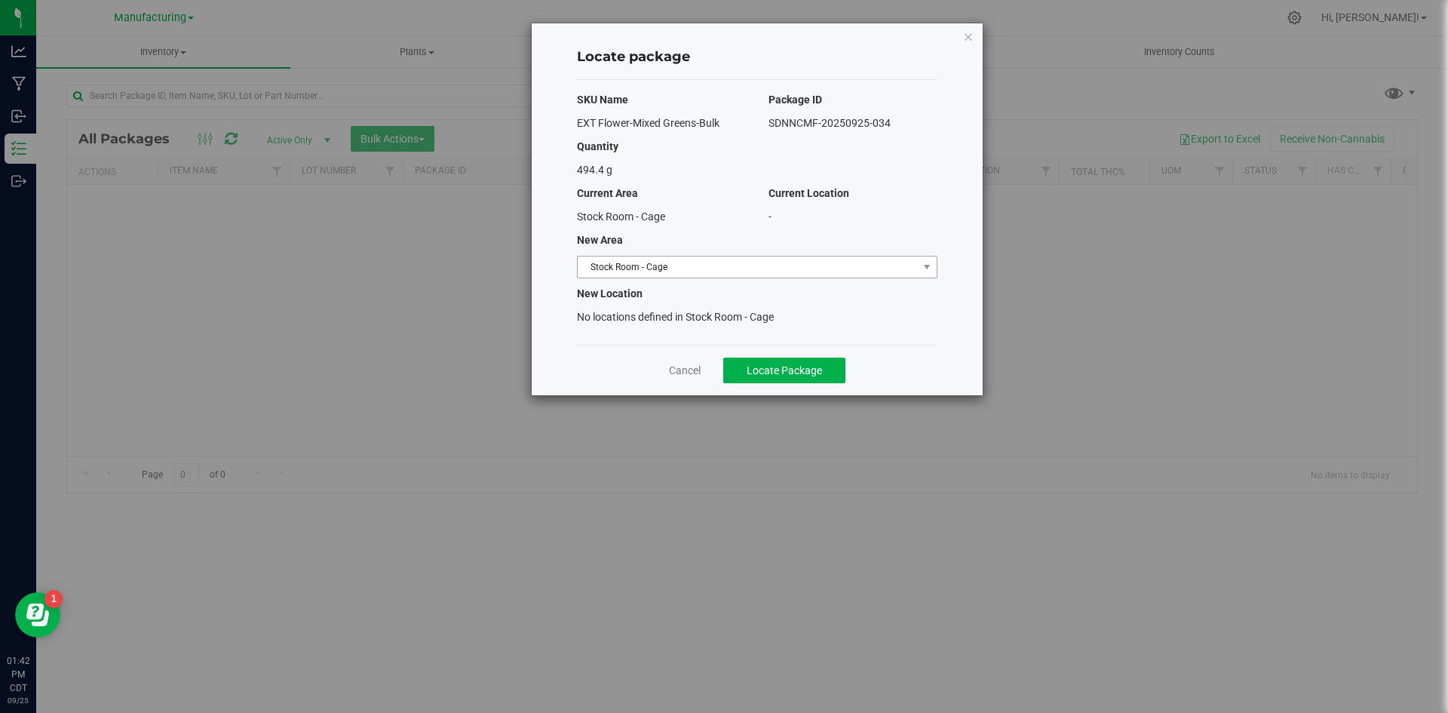
click at [770, 253] on div "SKU Name Package ID EXT Flower-Mixed Greens-Bulk SDNNCMF-20250925-034 Quantity …" at bounding box center [757, 212] width 360 height 265
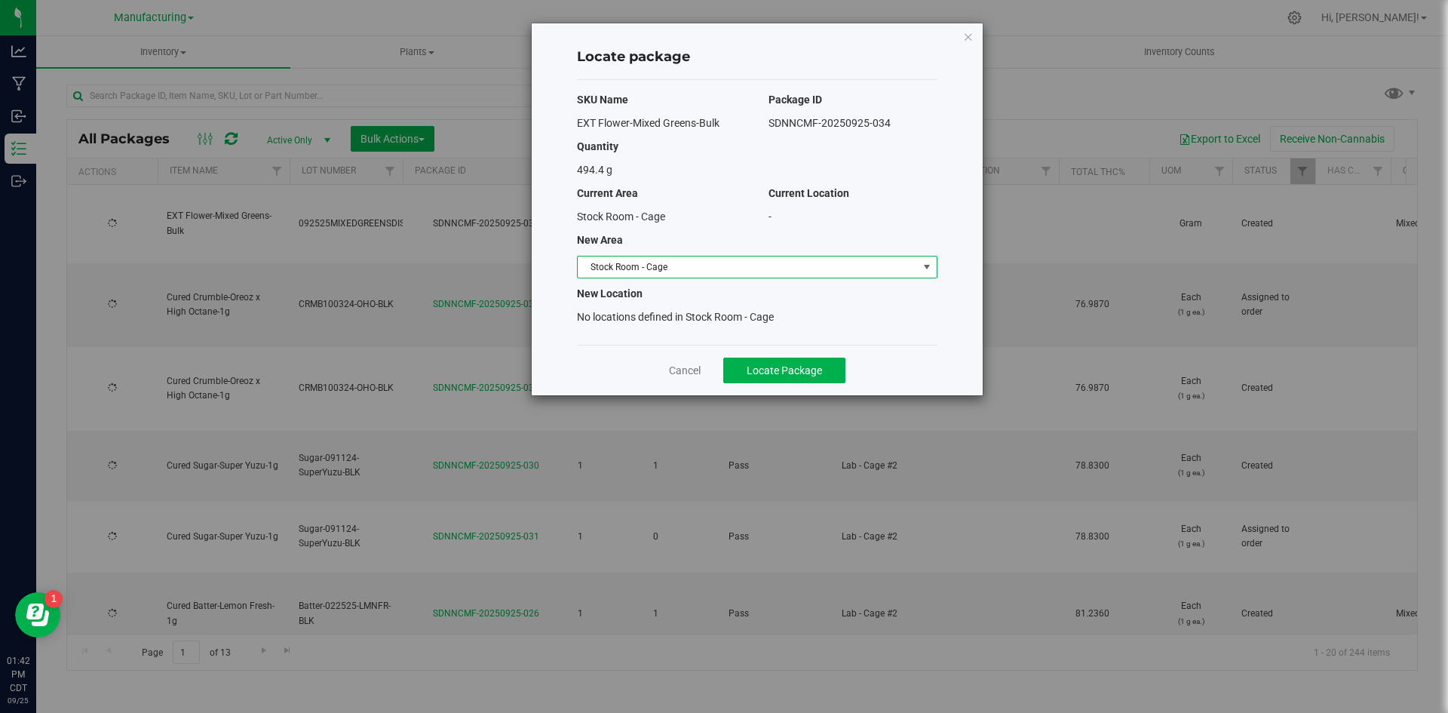
click at [767, 265] on span "Stock Room - Cage" at bounding box center [748, 266] width 340 height 21
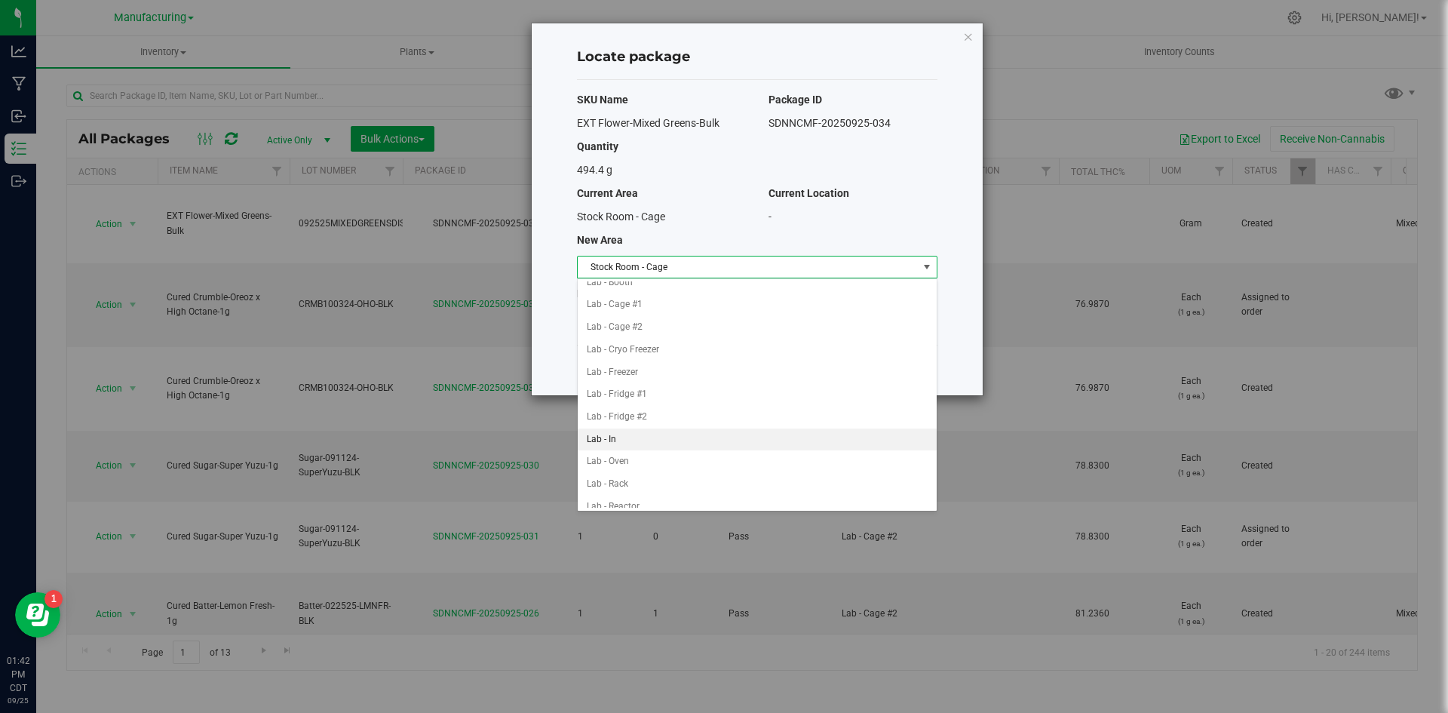
scroll to position [198, 0]
click at [648, 405] on li "Lab - Rack" at bounding box center [757, 408] width 359 height 23
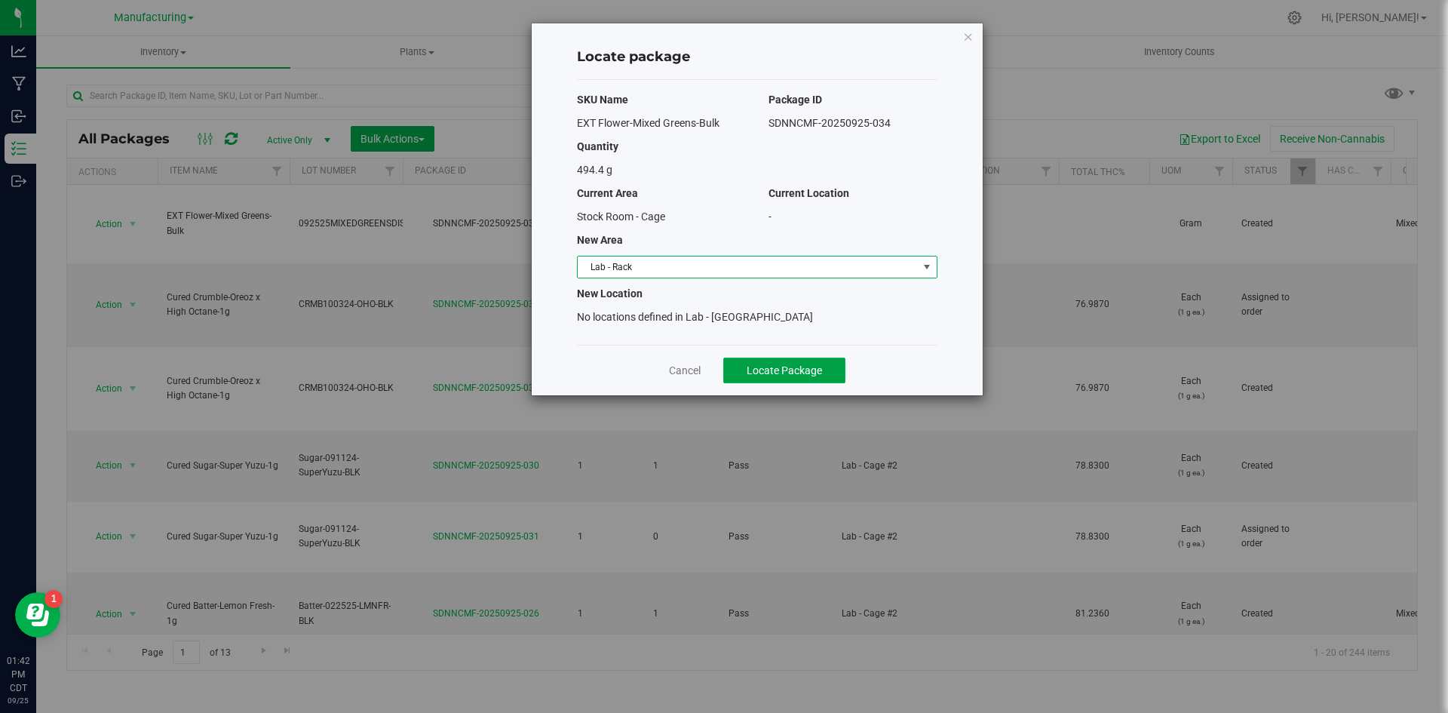
click at [780, 367] on span "Locate Package" at bounding box center [783, 370] width 75 height 12
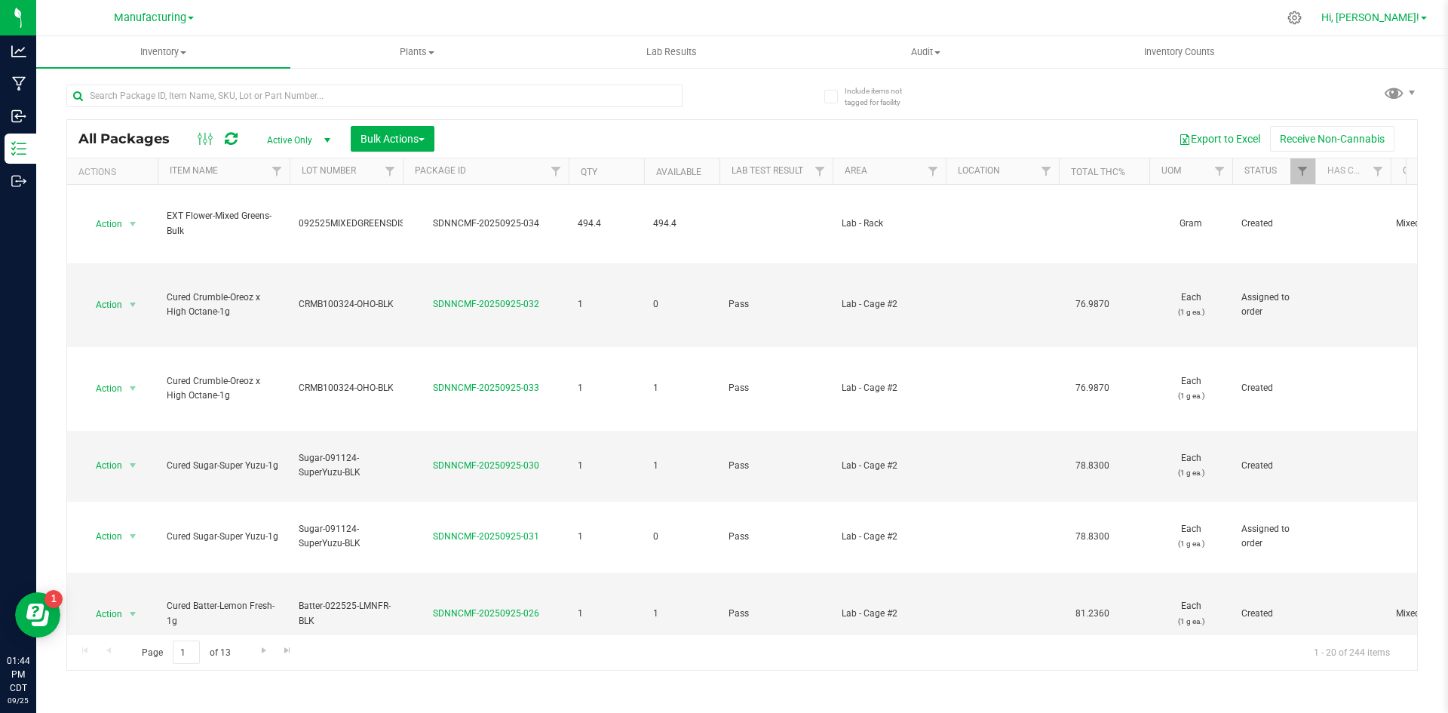
click at [1405, 18] on span "Hi, [PERSON_NAME]!" at bounding box center [1370, 17] width 98 height 12
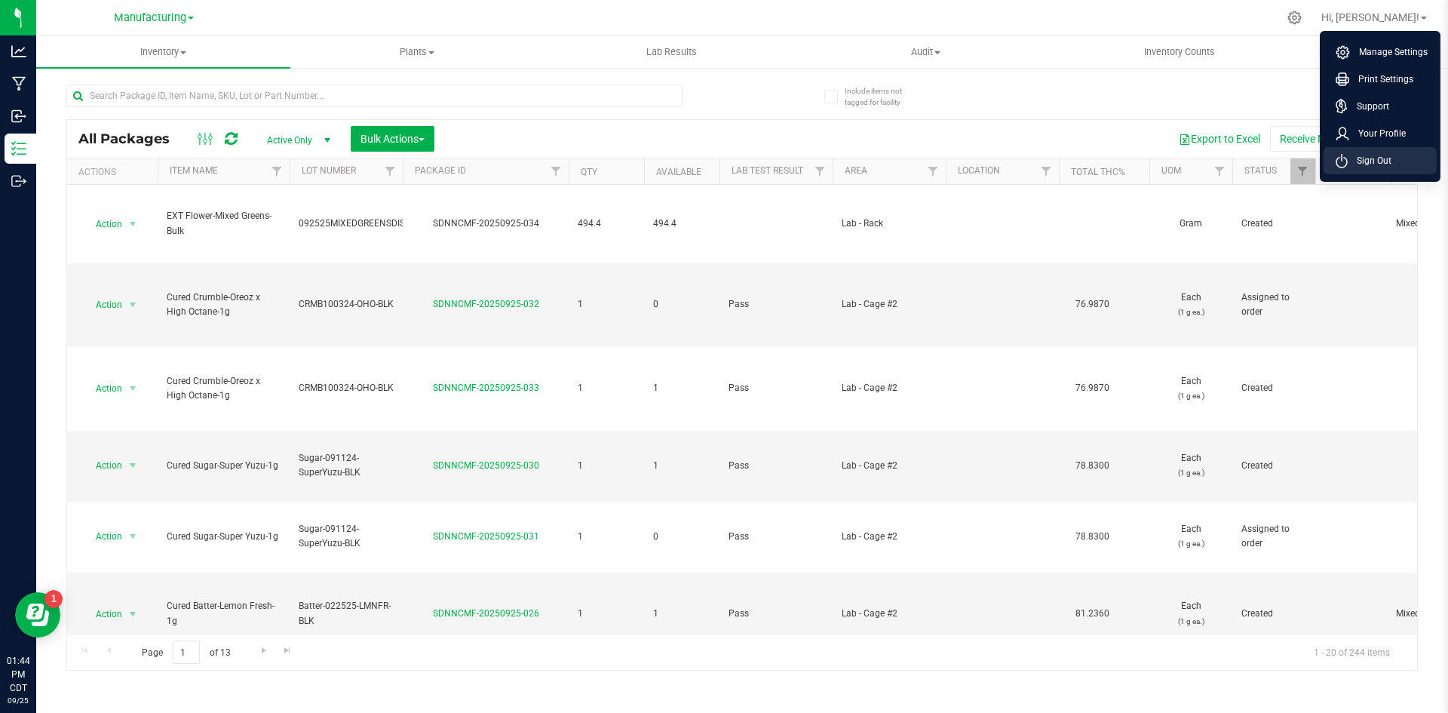
click at [1381, 157] on span "Sign Out" at bounding box center [1369, 160] width 44 height 15
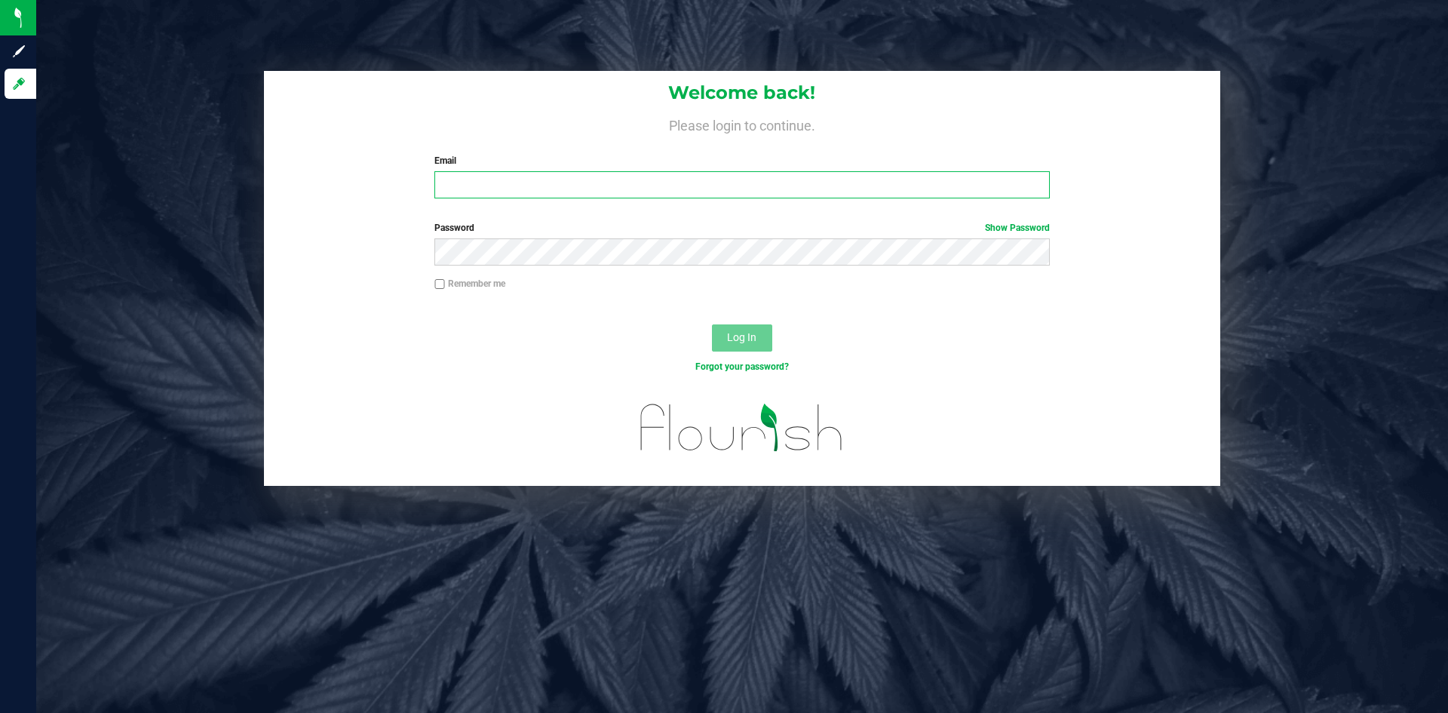
click at [514, 184] on input "Email" at bounding box center [741, 184] width 615 height 27
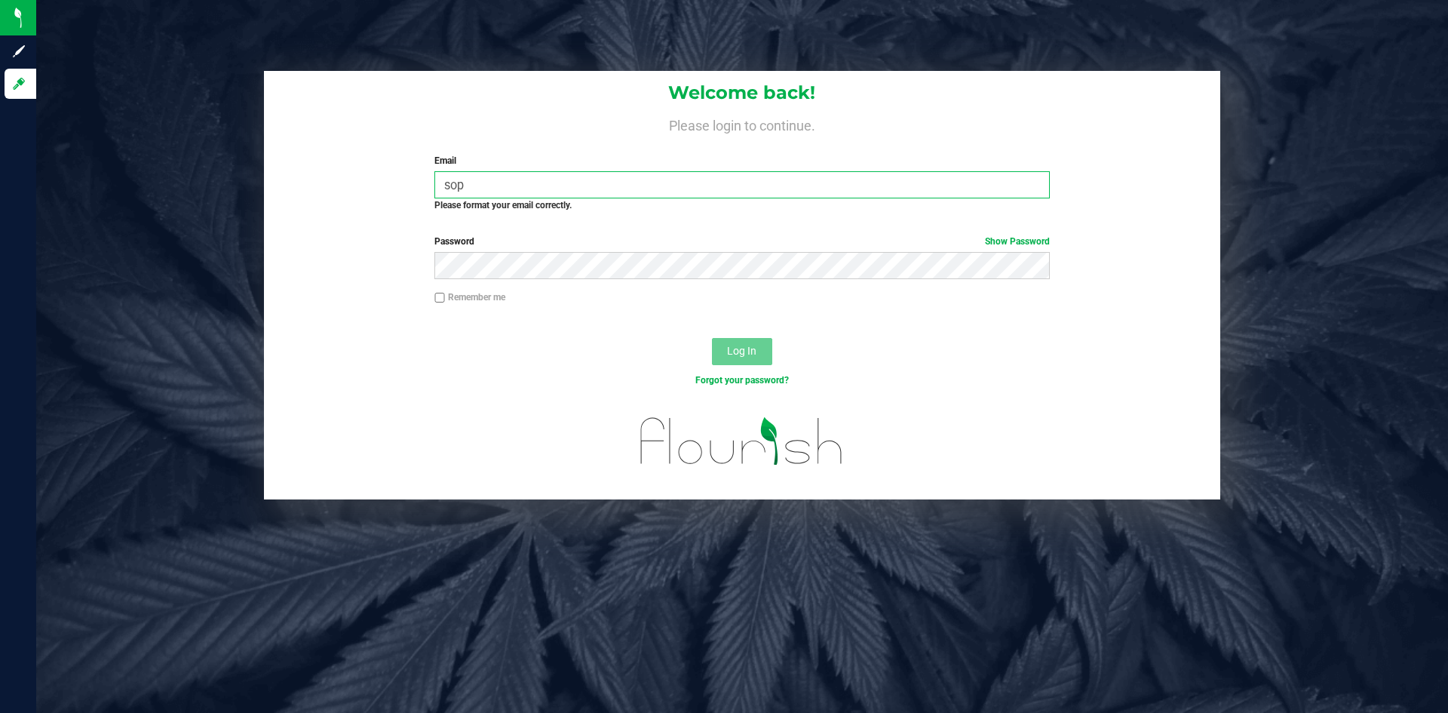
type input "[PERSON_NAME][EMAIL_ADDRESS][PERSON_NAME][DOMAIN_NAME]"
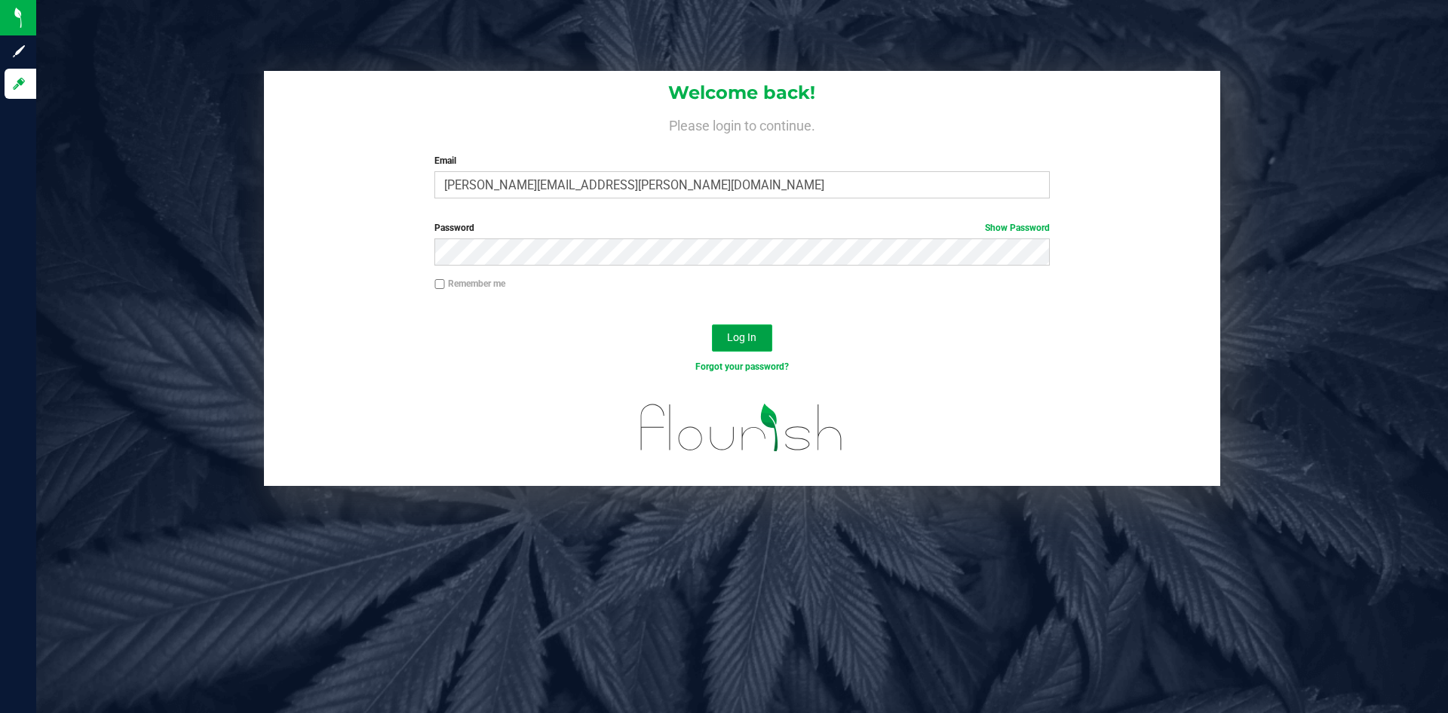
click at [761, 346] on button "Log In" at bounding box center [742, 337] width 60 height 27
